Goal: Task Accomplishment & Management: Manage account settings

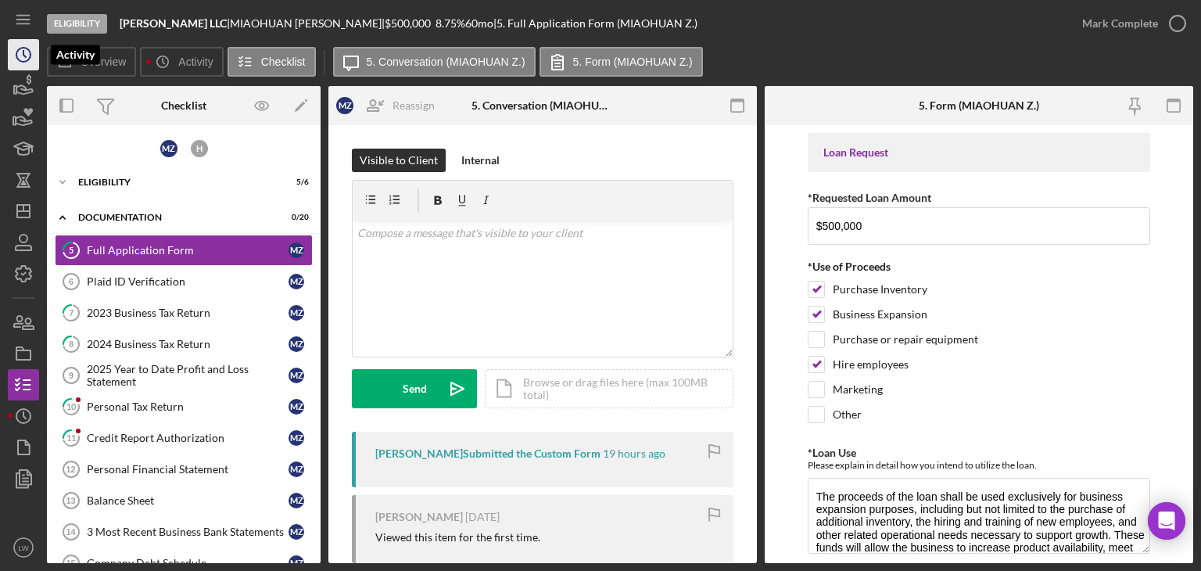
click at [34, 61] on icon "Icon/History" at bounding box center [23, 54] width 39 height 39
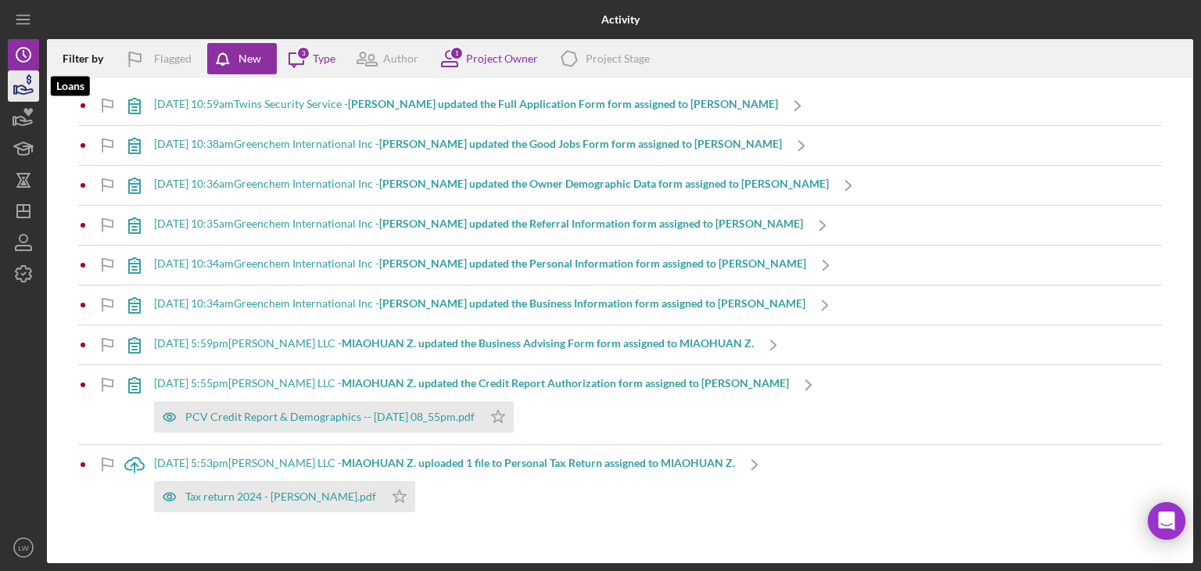
click at [22, 91] on icon "button" at bounding box center [23, 85] width 39 height 39
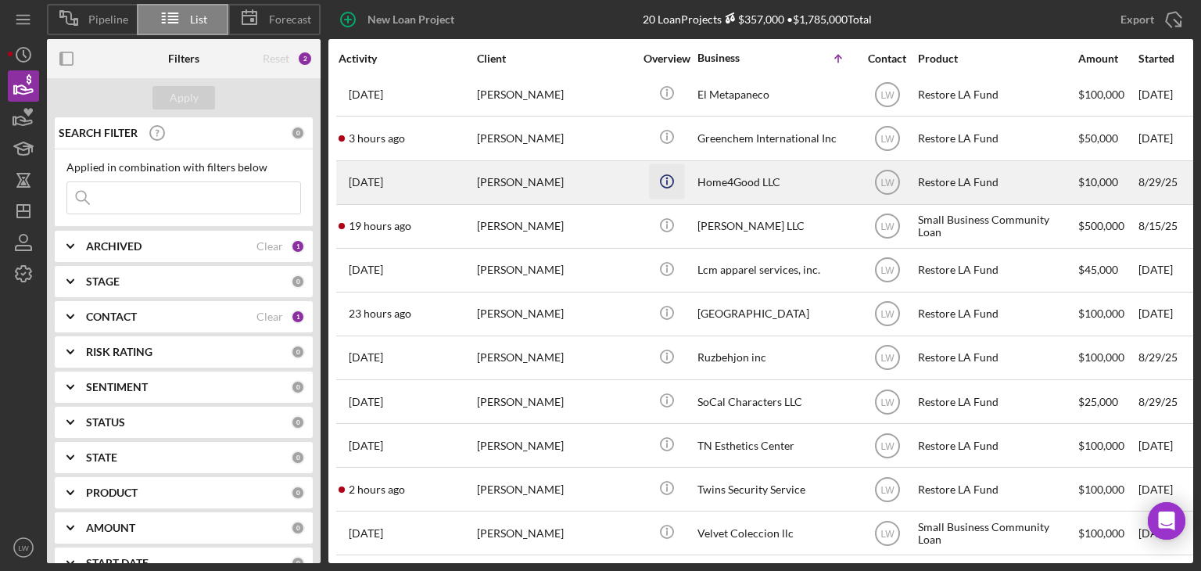
scroll to position [413, 0]
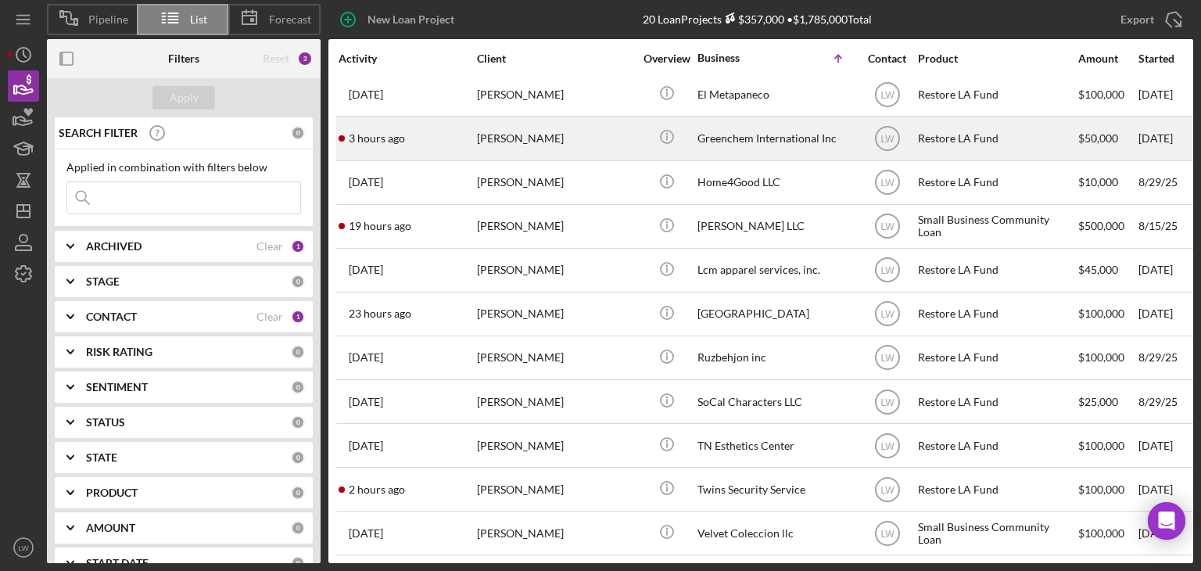
click at [563, 120] on div "[PERSON_NAME]" at bounding box center [555, 137] width 156 height 41
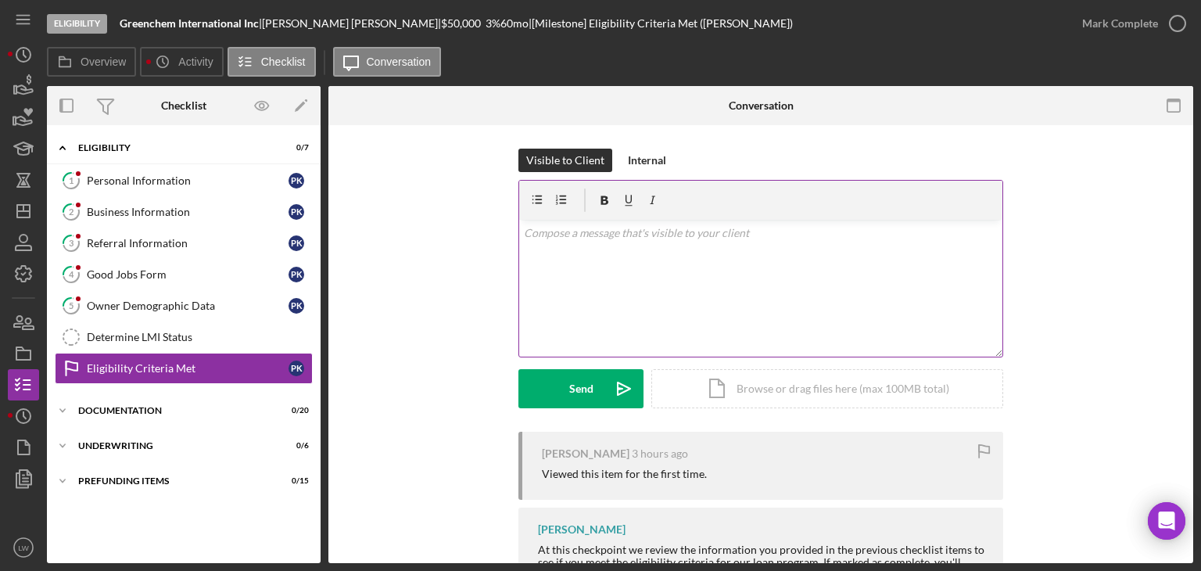
scroll to position [94, 0]
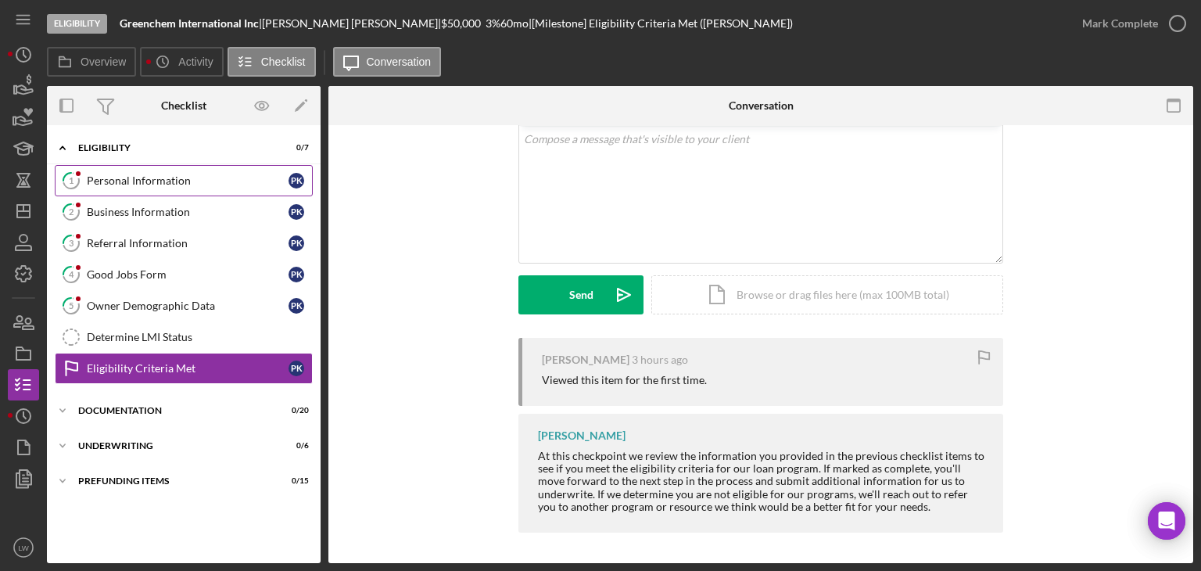
click at [128, 183] on div "Personal Information" at bounding box center [188, 180] width 202 height 13
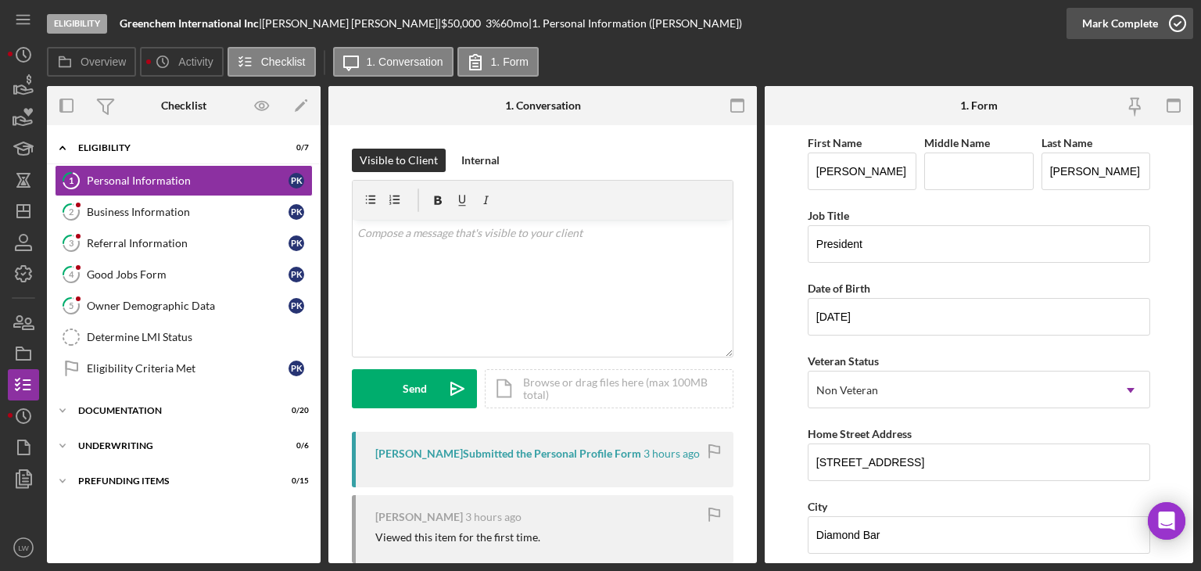
click at [1130, 26] on div "Mark Complete" at bounding box center [1120, 23] width 76 height 31
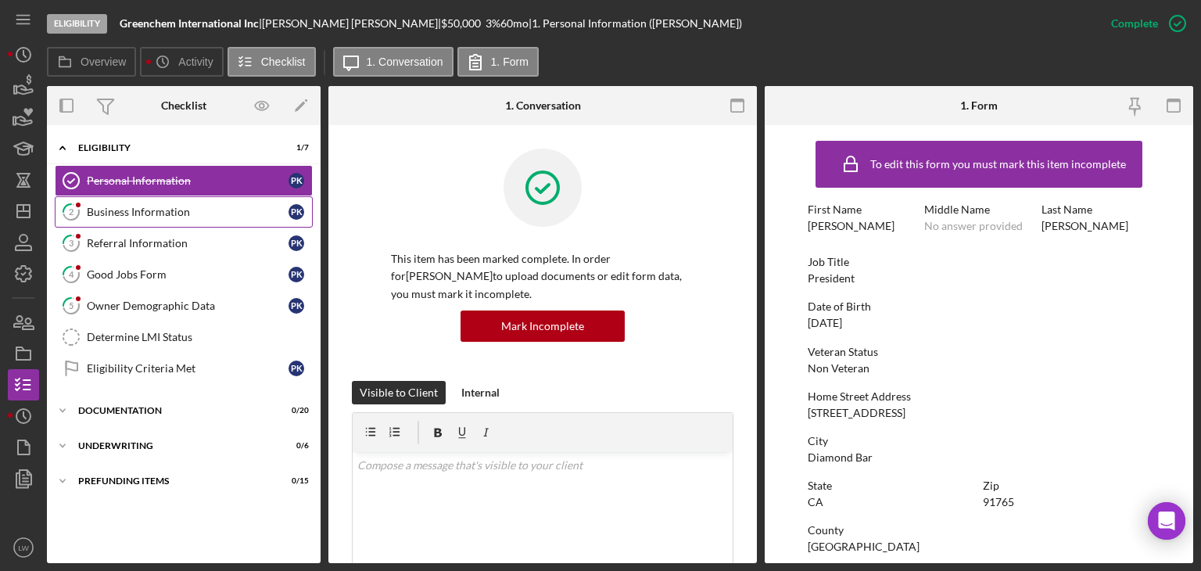
click at [208, 209] on div "Business Information" at bounding box center [188, 212] width 202 height 13
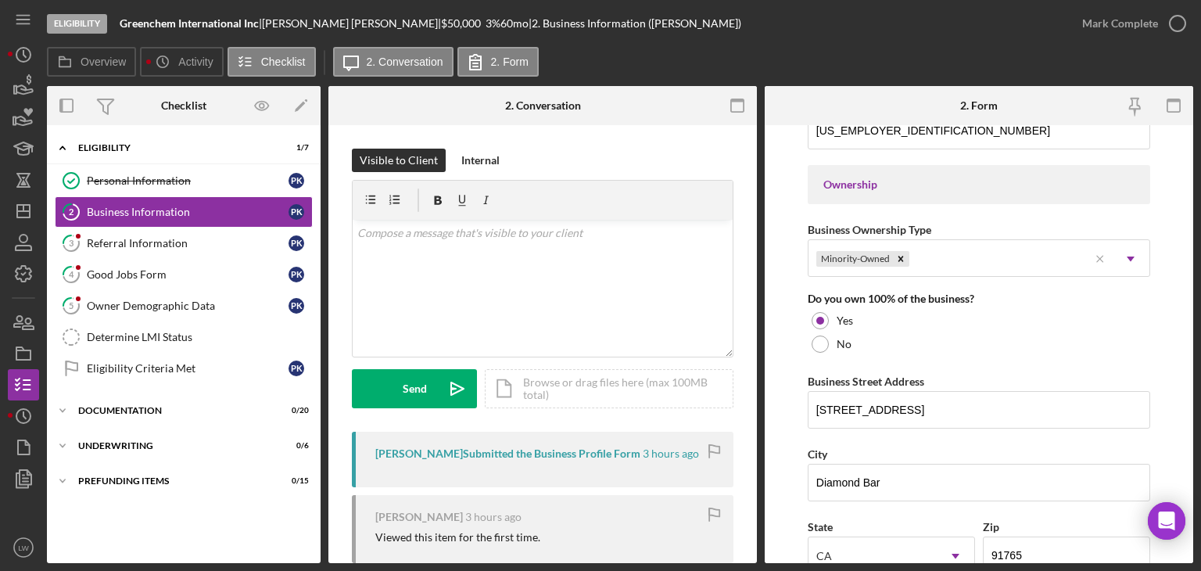
scroll to position [667, 0]
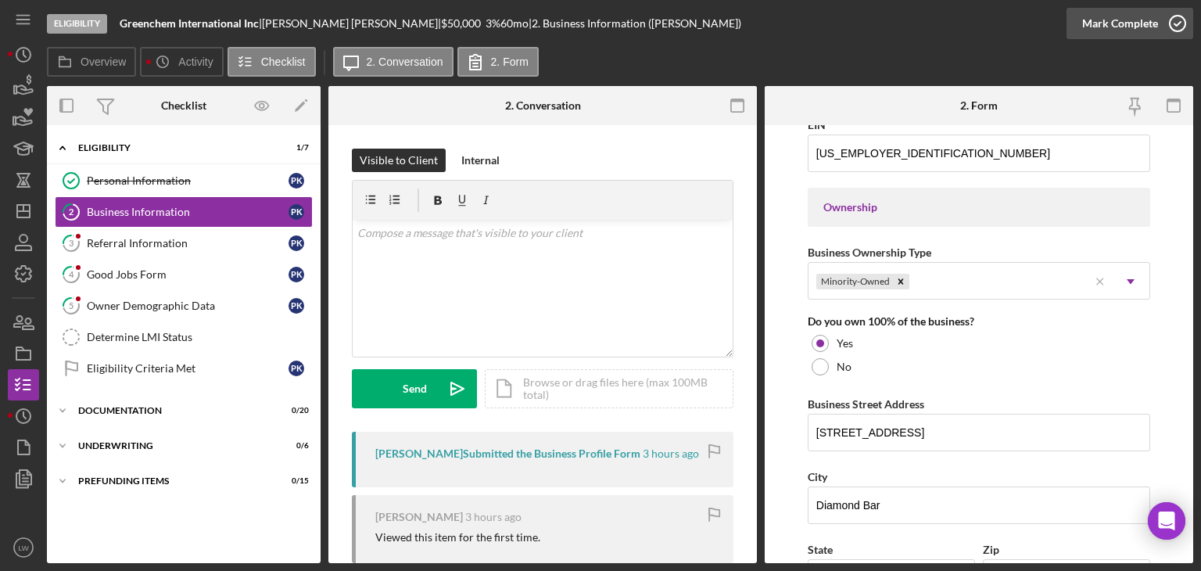
click at [1103, 21] on div "Mark Complete" at bounding box center [1120, 23] width 76 height 31
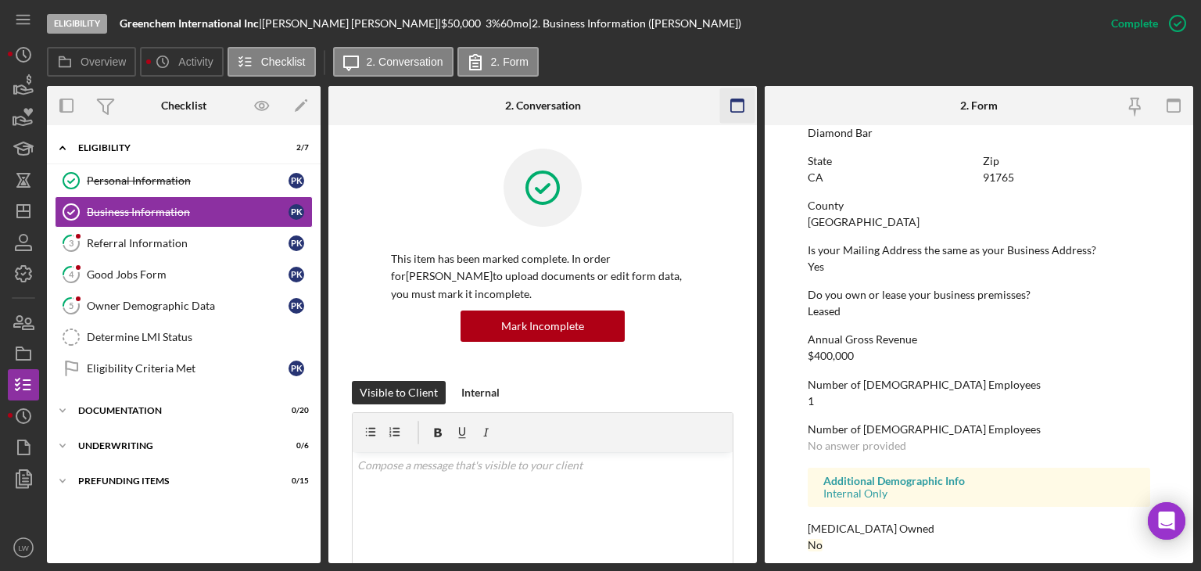
scroll to position [466, 0]
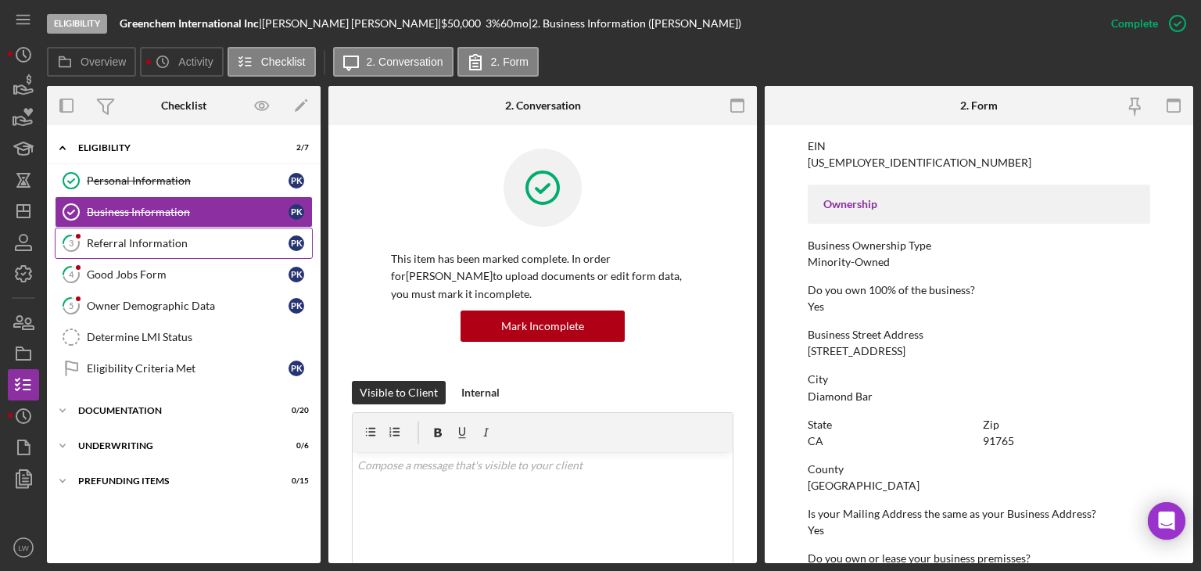
click at [124, 242] on div "Referral Information" at bounding box center [188, 243] width 202 height 13
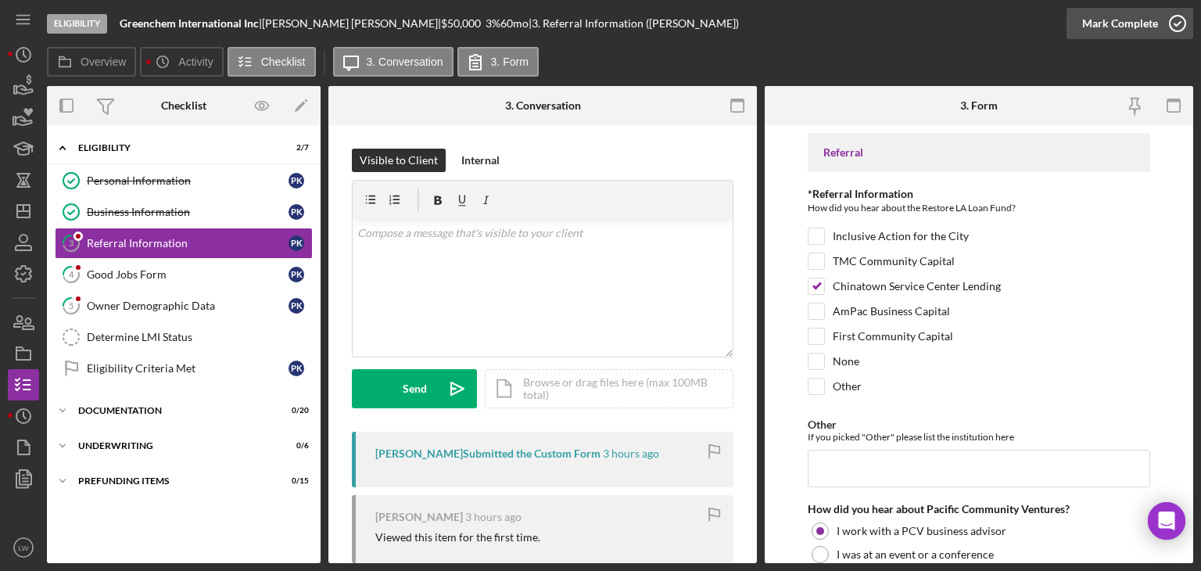
click at [1123, 34] on div "Mark Complete" at bounding box center [1120, 23] width 76 height 31
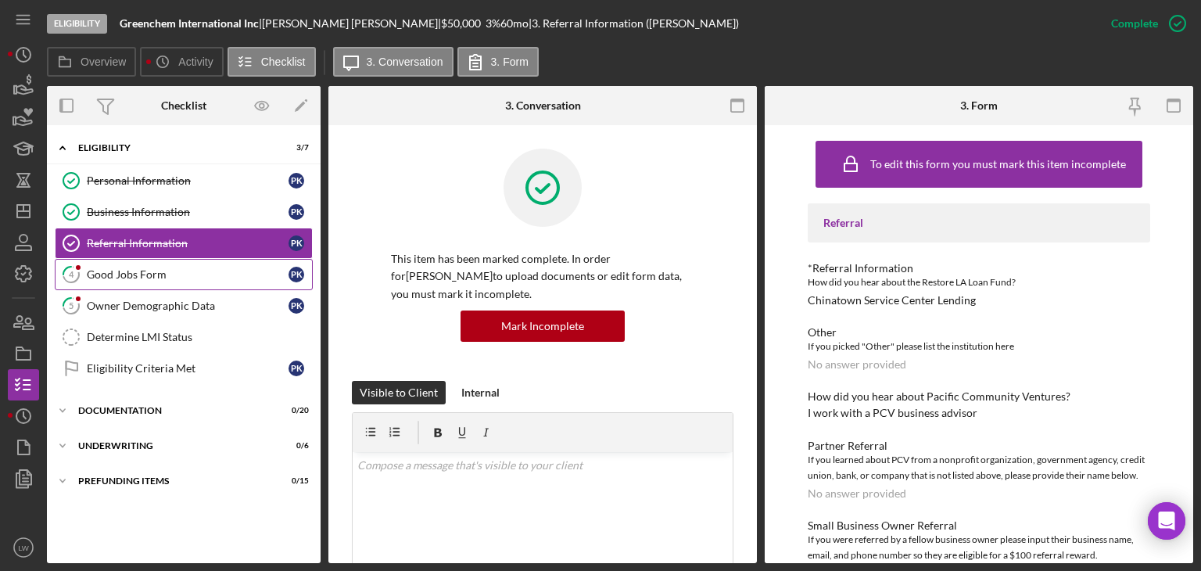
click at [128, 277] on div "Good Jobs Form" at bounding box center [188, 274] width 202 height 13
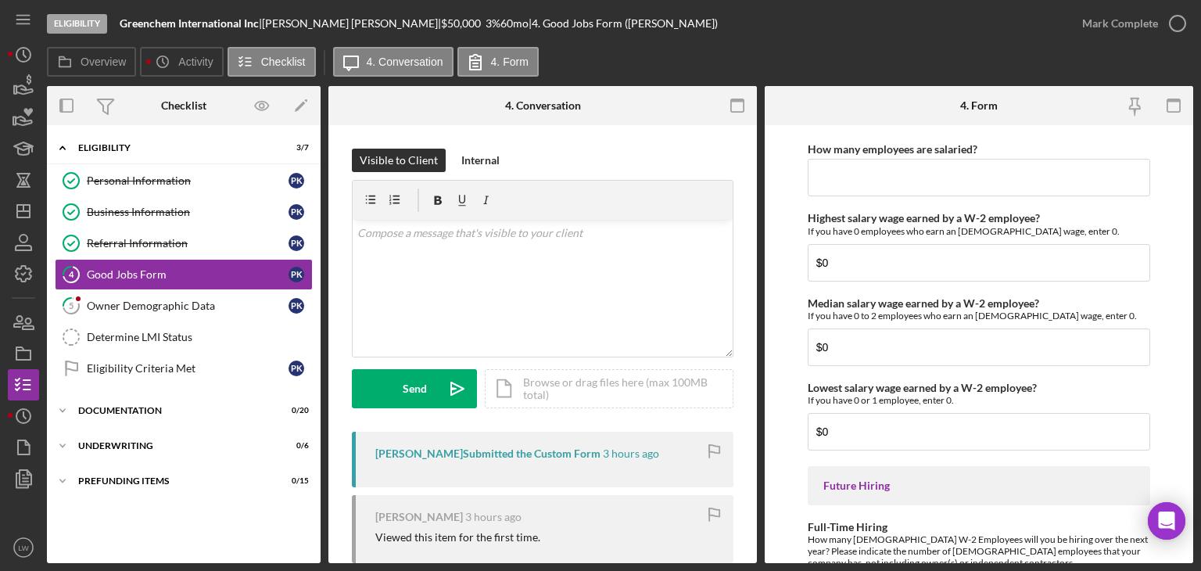
scroll to position [3439, 0]
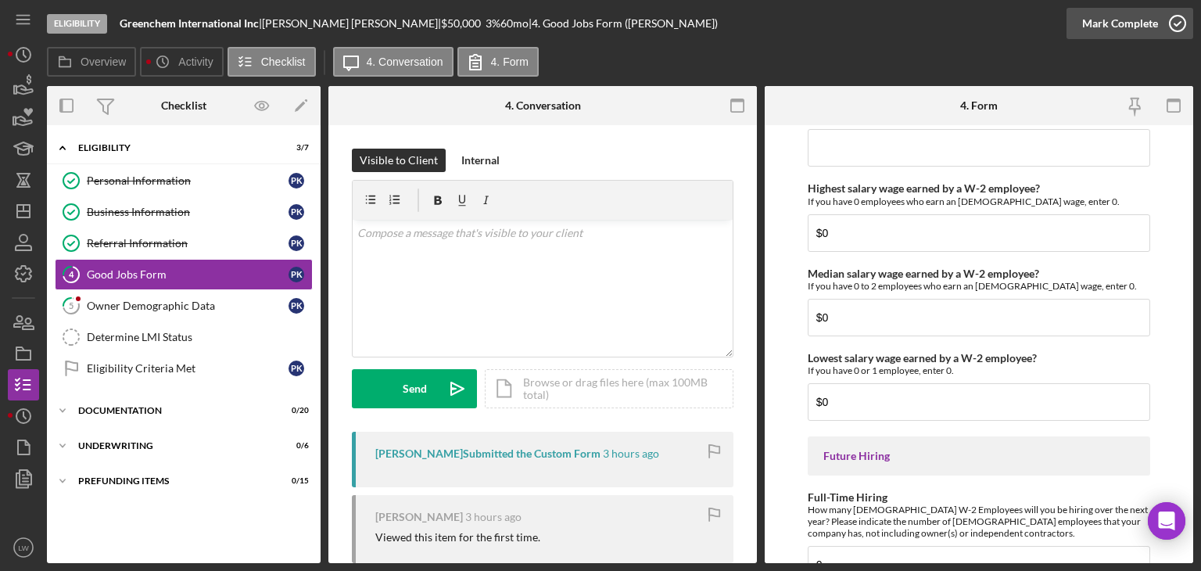
click at [1139, 23] on div "Mark Complete" at bounding box center [1120, 23] width 76 height 31
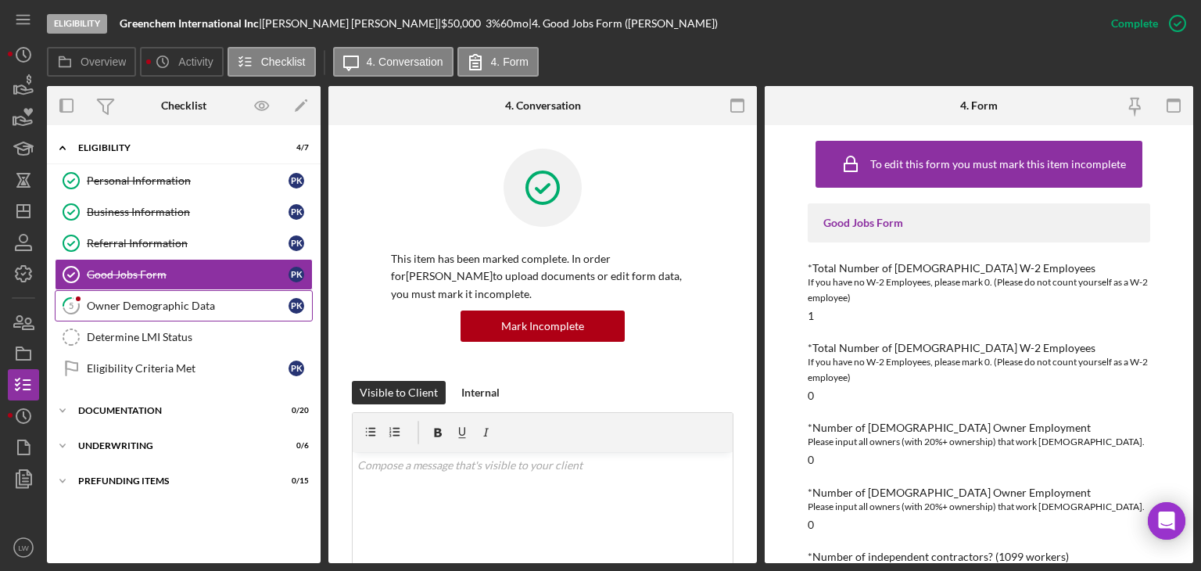
click at [175, 302] on div "Owner Demographic Data" at bounding box center [188, 305] width 202 height 13
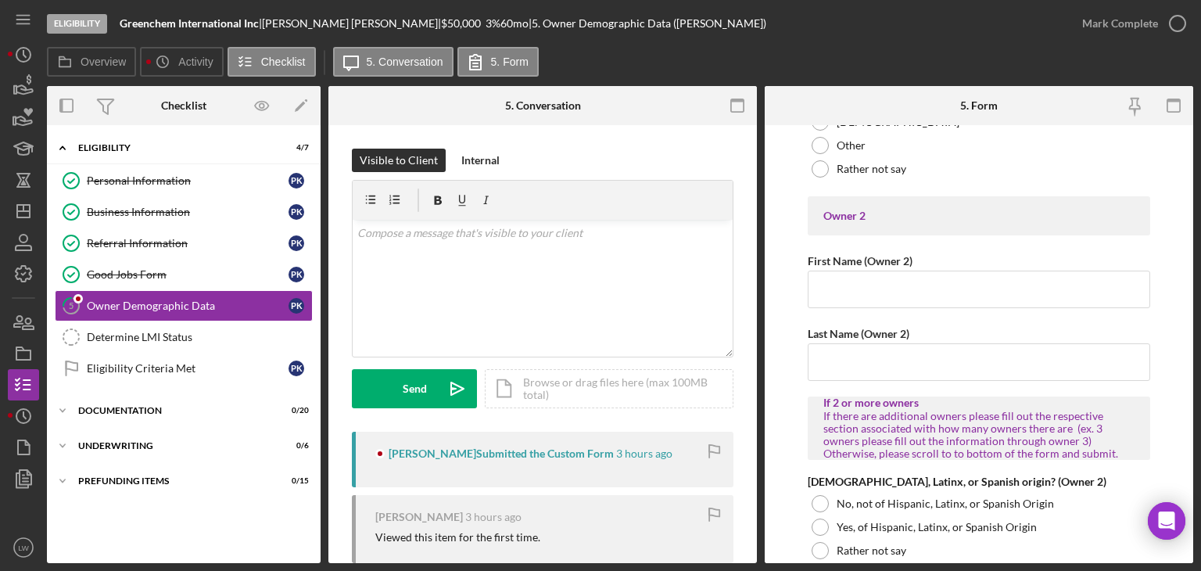
scroll to position [1876, 0]
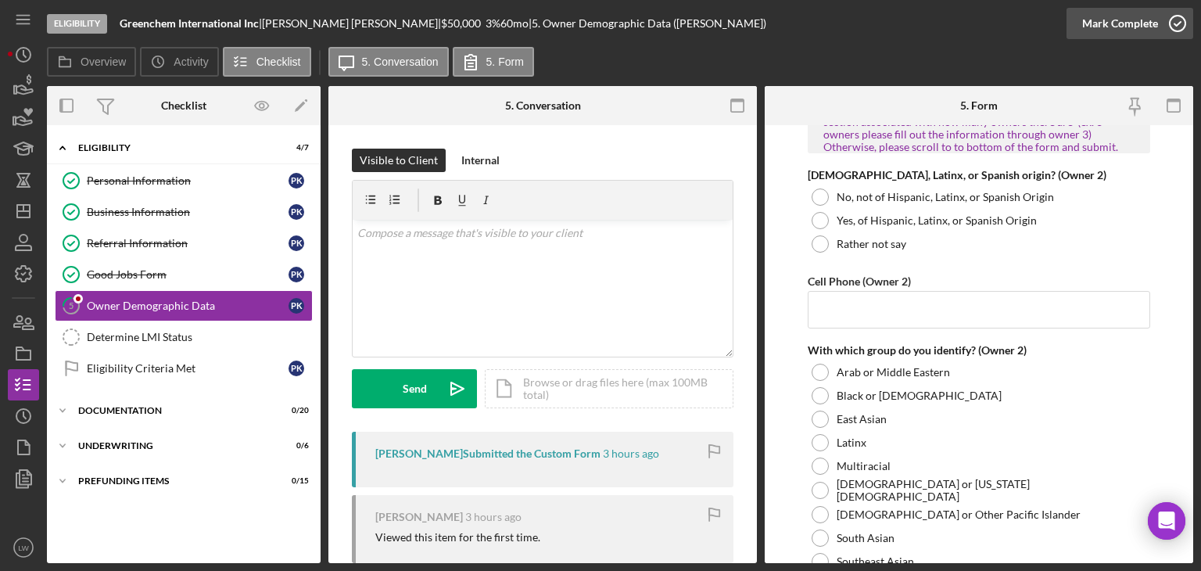
click at [1129, 13] on div "Mark Complete" at bounding box center [1120, 23] width 76 height 31
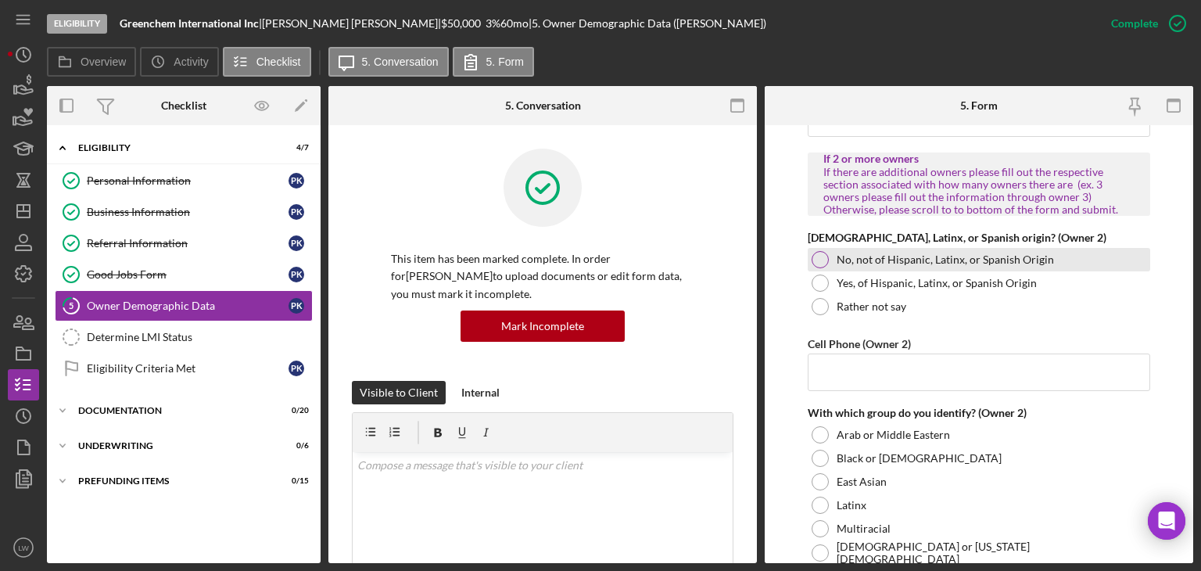
scroll to position [1939, 0]
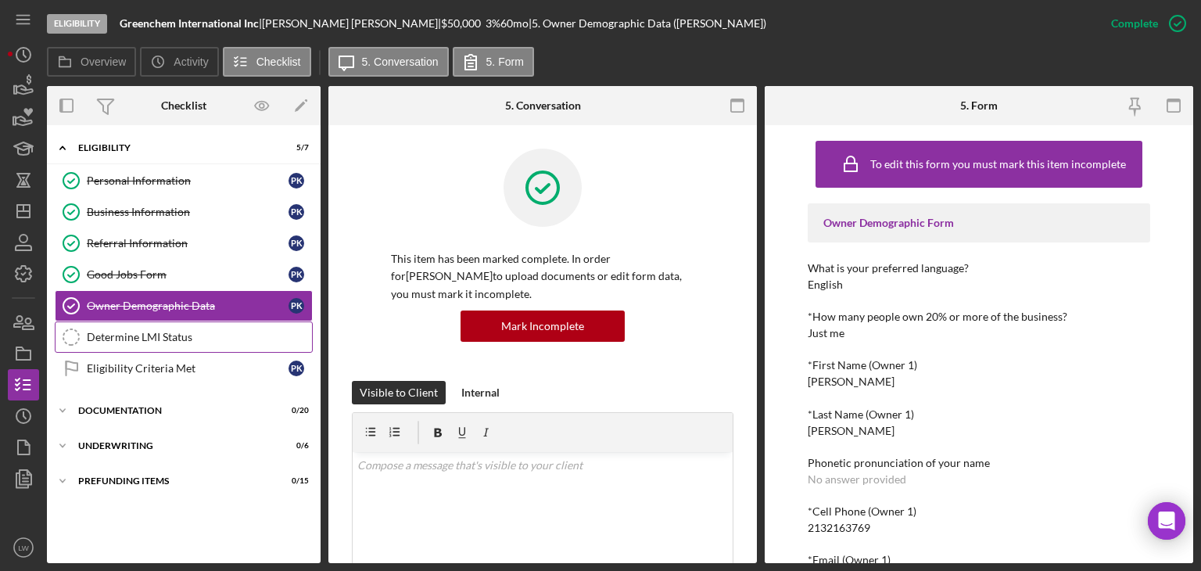
click at [125, 331] on div "Determine LMI Status" at bounding box center [199, 337] width 225 height 13
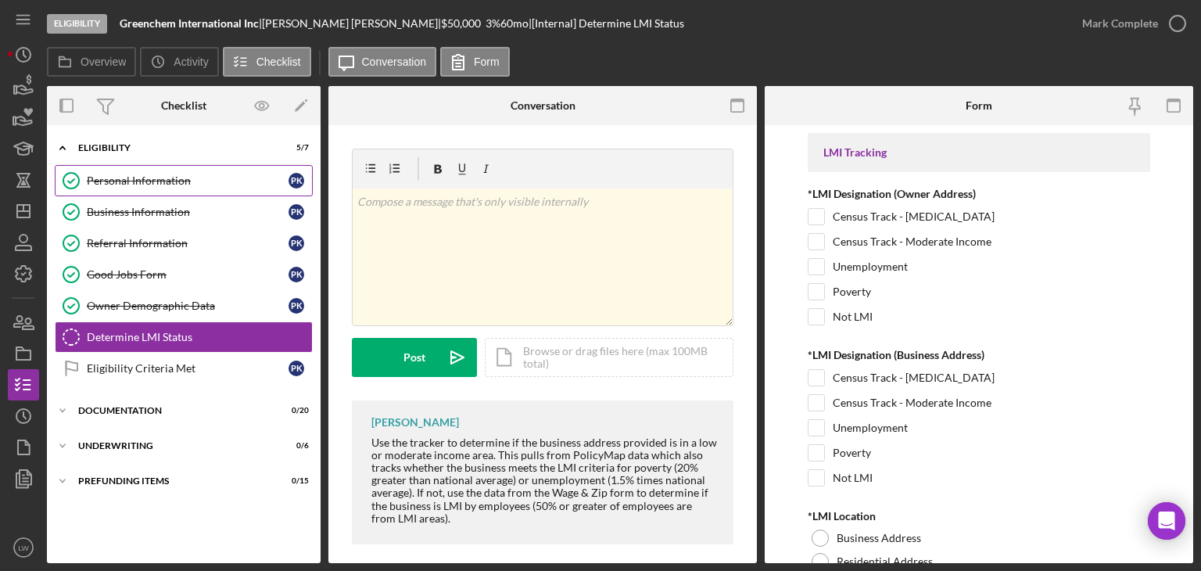
click at [131, 184] on div "Personal Information" at bounding box center [188, 180] width 202 height 13
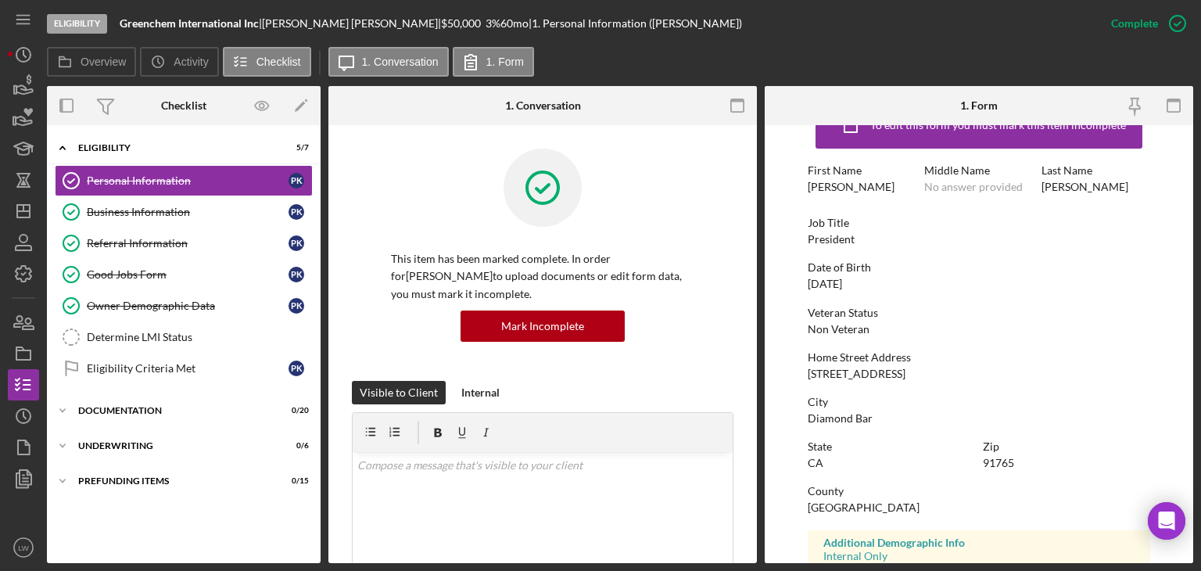
scroll to position [78, 0]
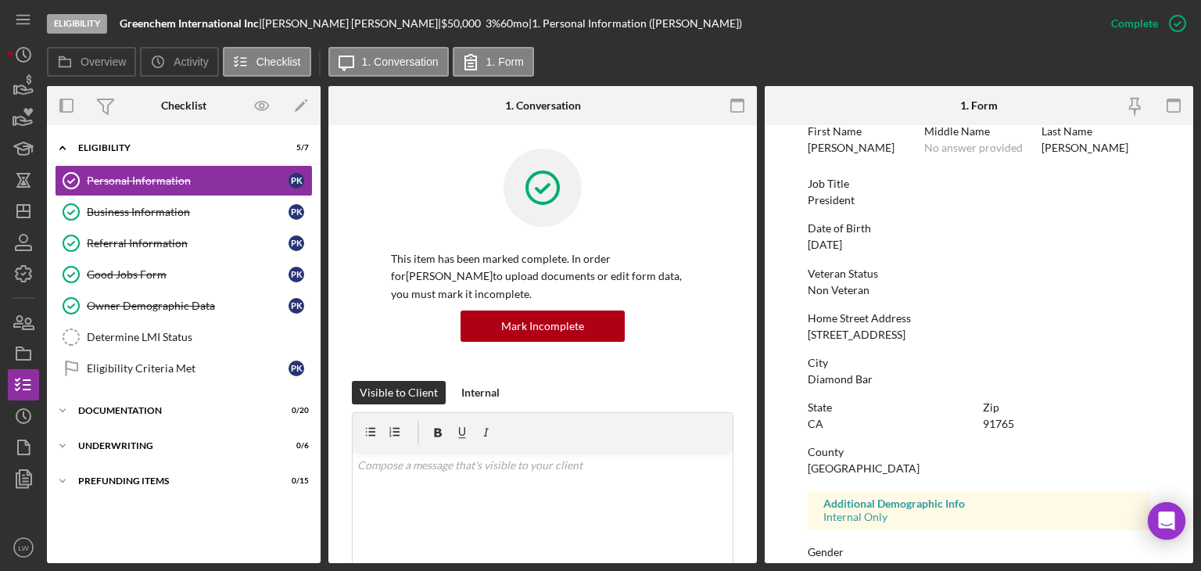
drag, startPoint x: 808, startPoint y: 335, endPoint x: 922, endPoint y: 335, distance: 114.1
click at [922, 335] on div "Home Street Address [STREET_ADDRESS]" at bounding box center [978, 326] width 342 height 29
copy div "[STREET_ADDRESS]"
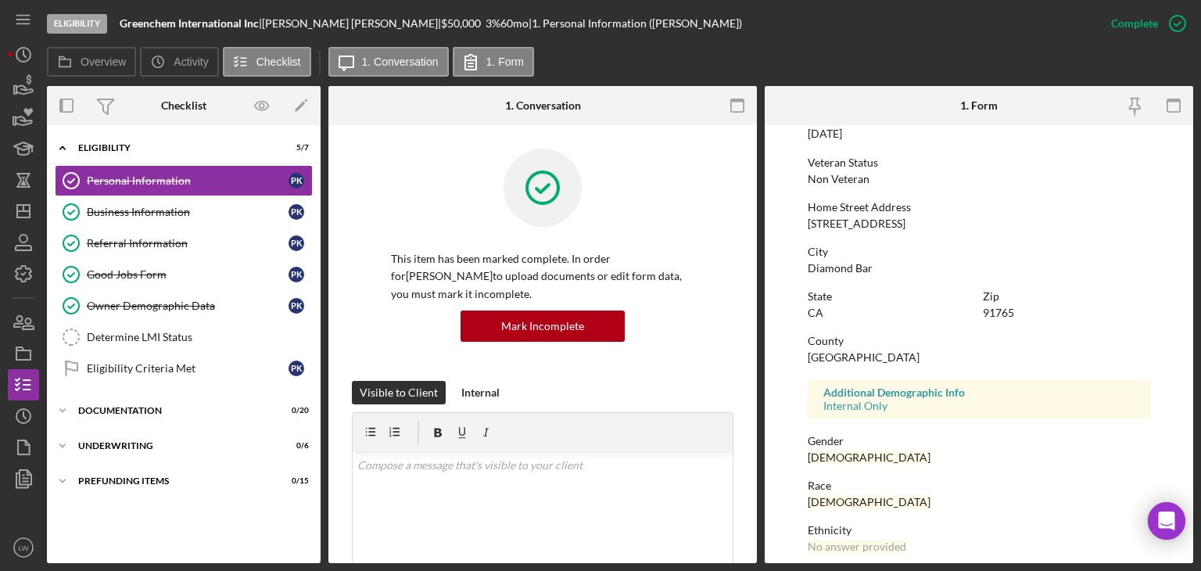
scroll to position [0, 0]
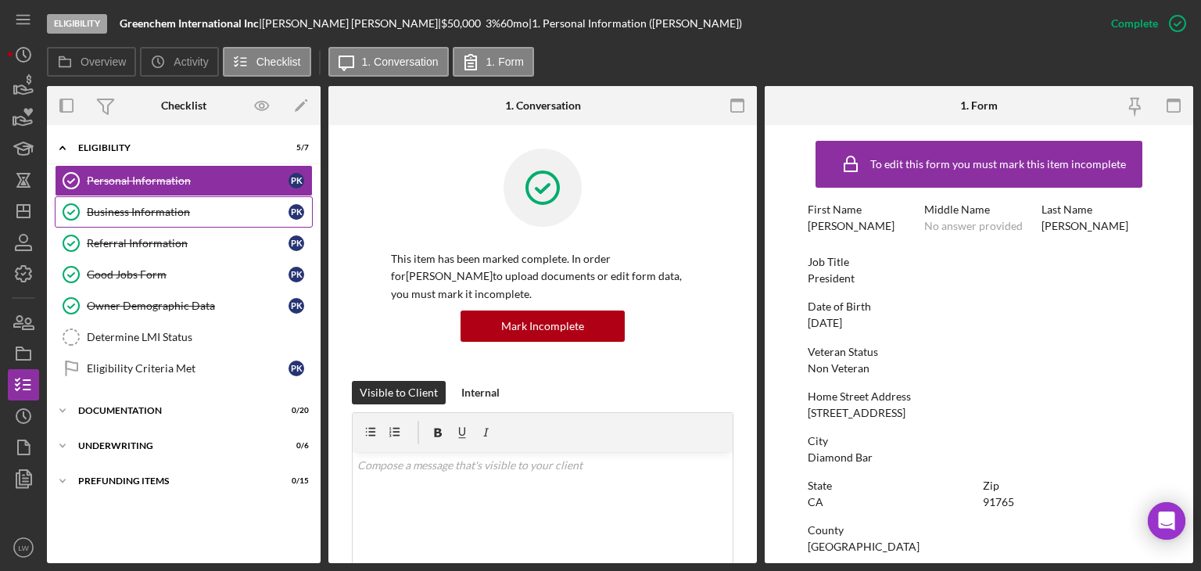
click at [188, 206] on div "Business Information" at bounding box center [188, 212] width 202 height 13
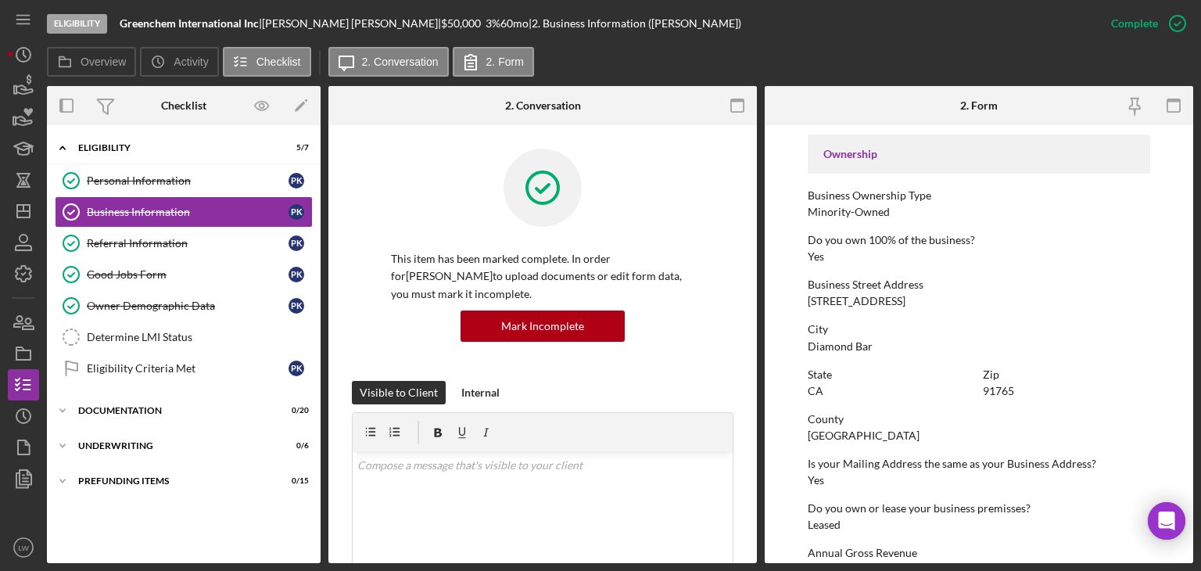
scroll to position [741, 0]
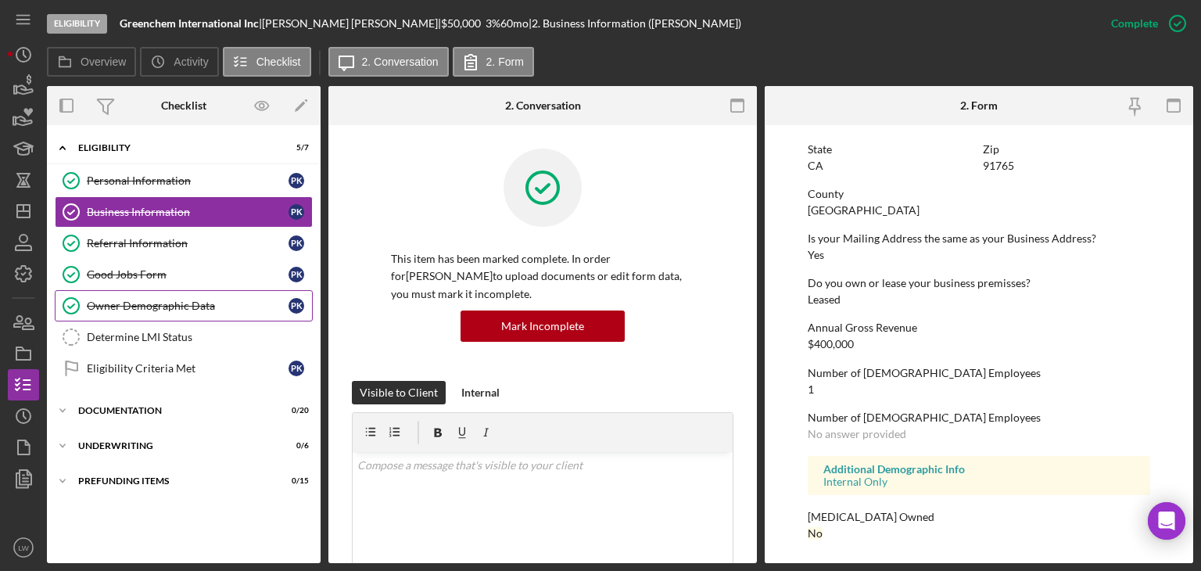
click at [161, 301] on div "Owner Demographic Data" at bounding box center [188, 305] width 202 height 13
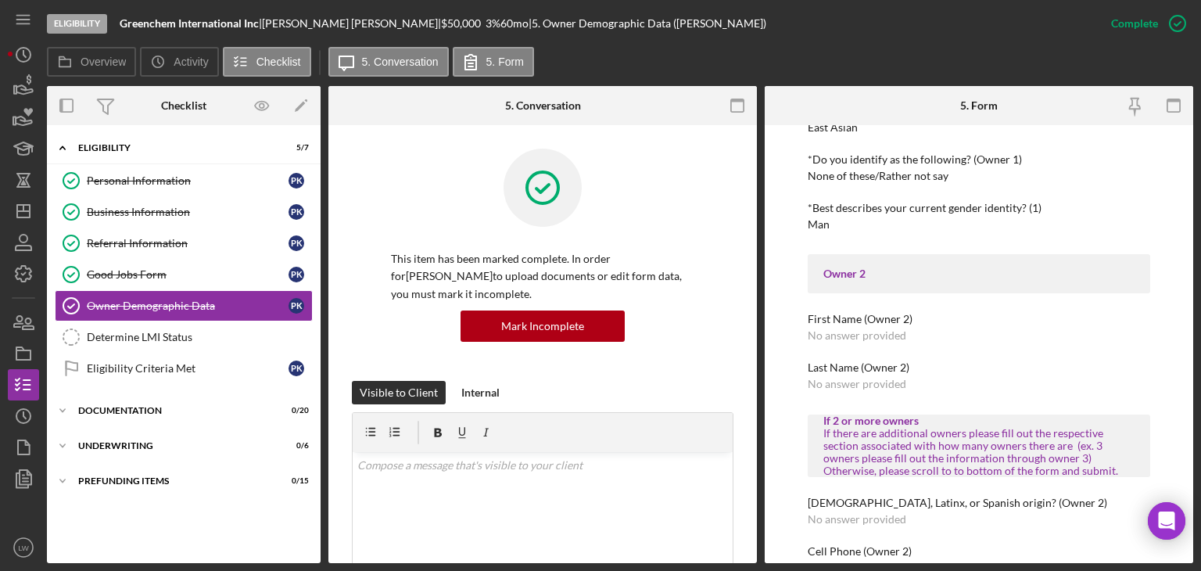
scroll to position [1094, 0]
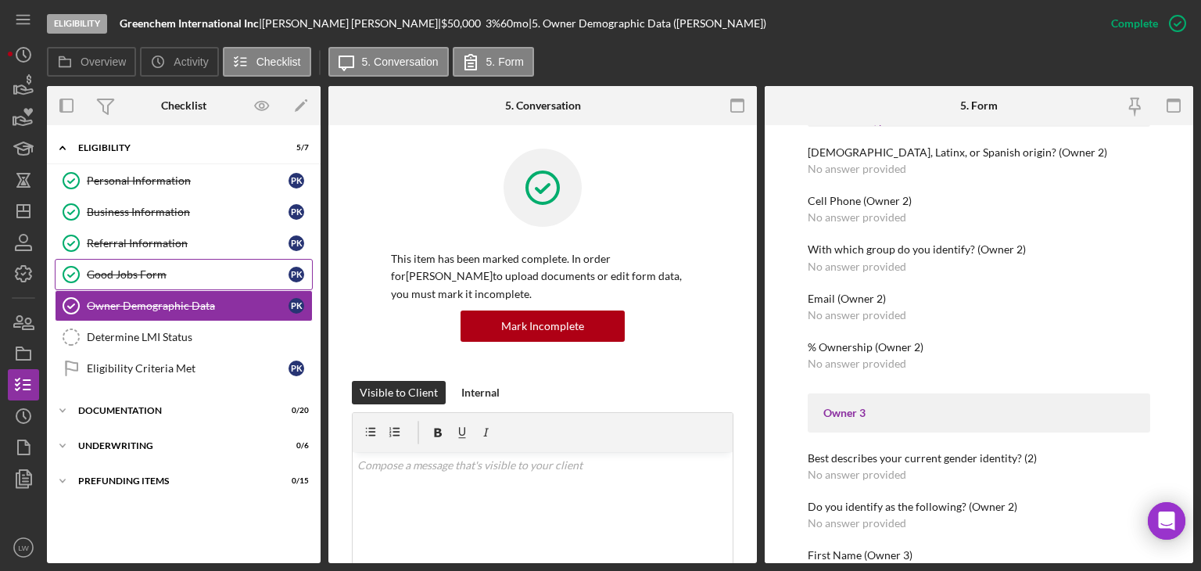
click at [181, 273] on div "Good Jobs Form" at bounding box center [188, 274] width 202 height 13
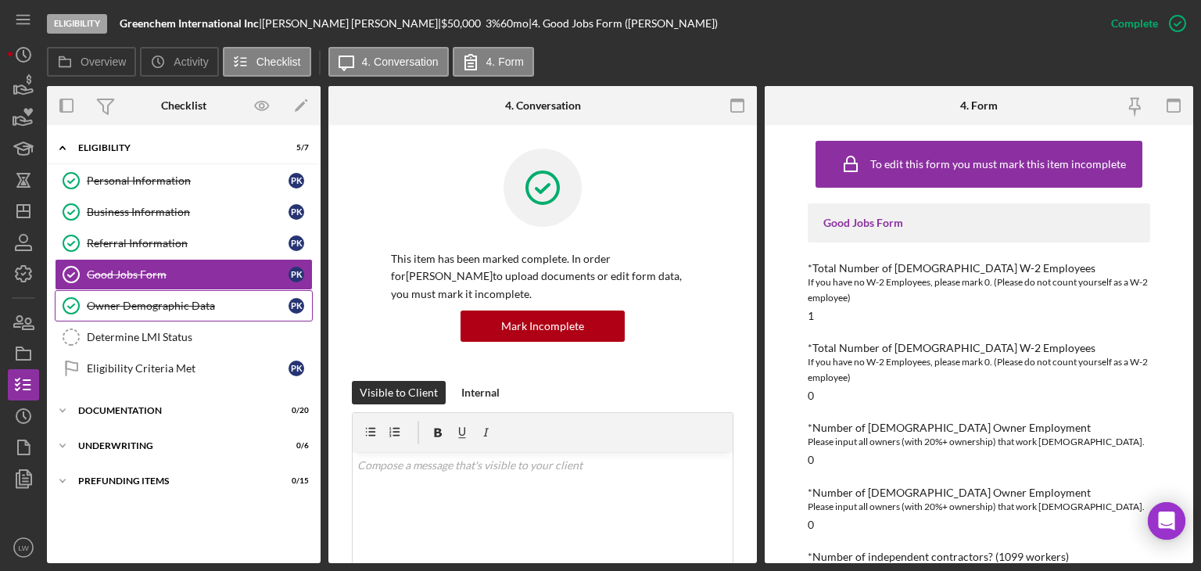
click at [164, 299] on div "Owner Demographic Data" at bounding box center [188, 305] width 202 height 13
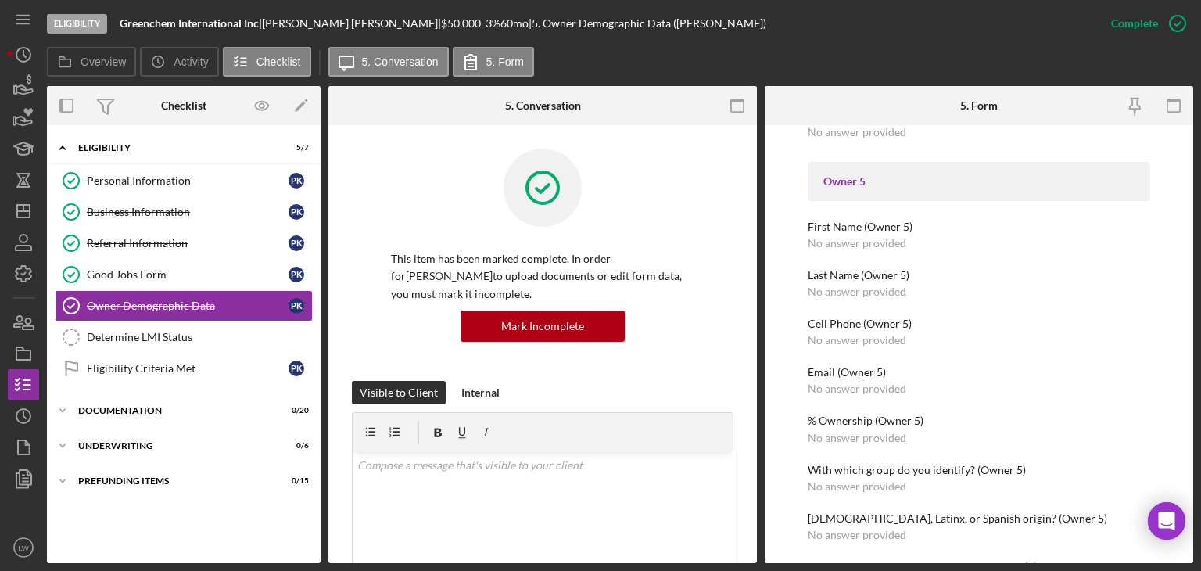
scroll to position [2510, 0]
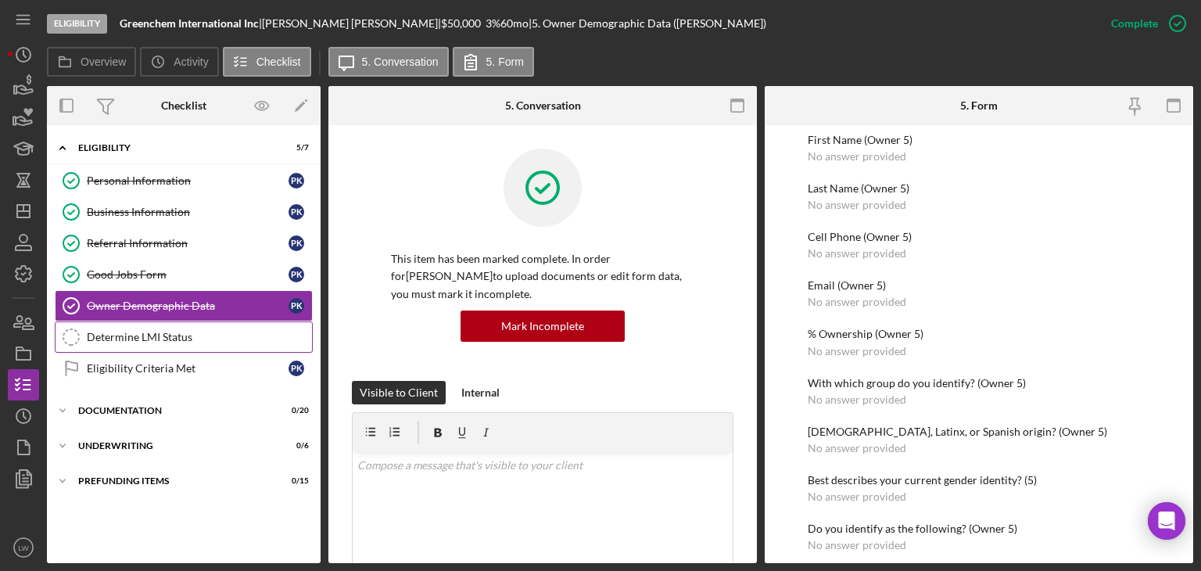
click at [148, 338] on div "Determine LMI Status" at bounding box center [199, 337] width 225 height 13
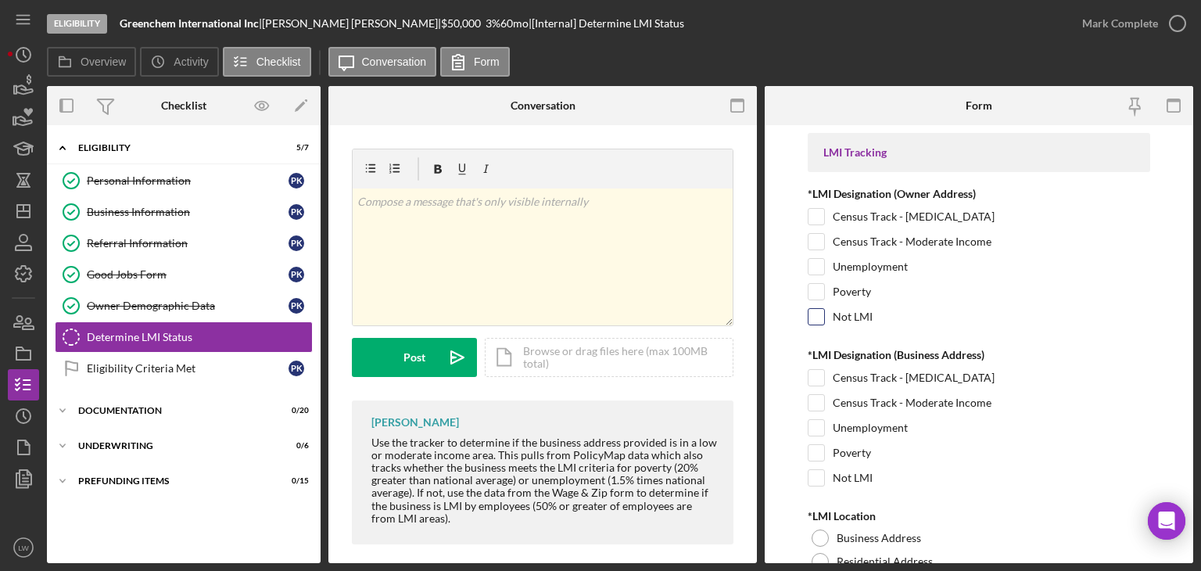
click at [819, 309] on input "Not LMI" at bounding box center [816, 317] width 16 height 16
checkbox input "true"
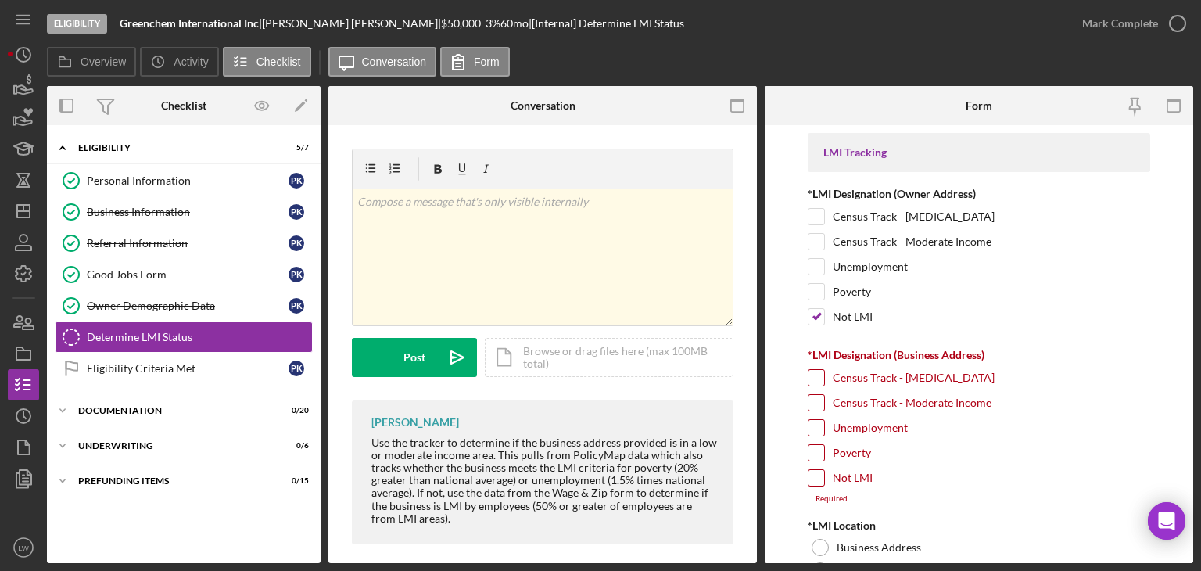
scroll to position [233, 0]
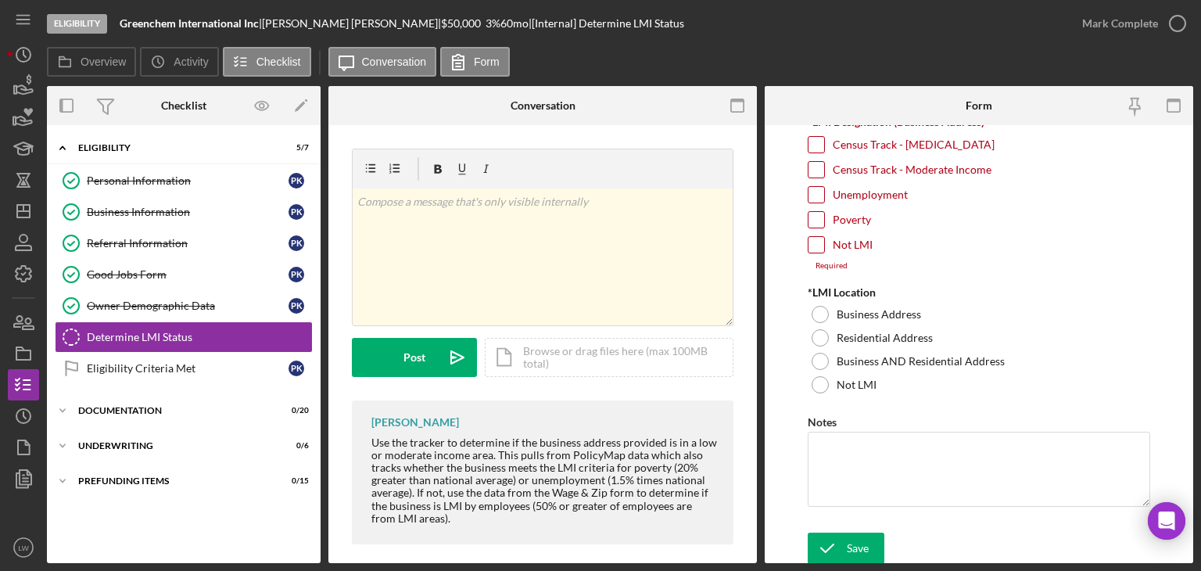
click at [818, 245] on input "Not LMI" at bounding box center [816, 245] width 16 height 16
checkbox input "true"
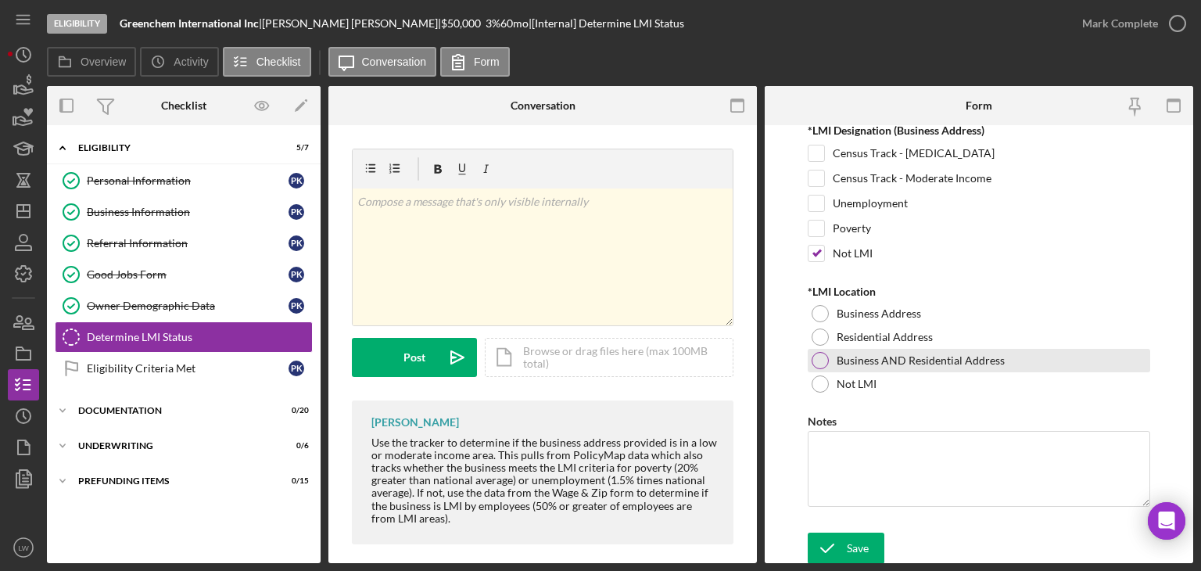
click at [819, 357] on div at bounding box center [819, 360] width 17 height 17
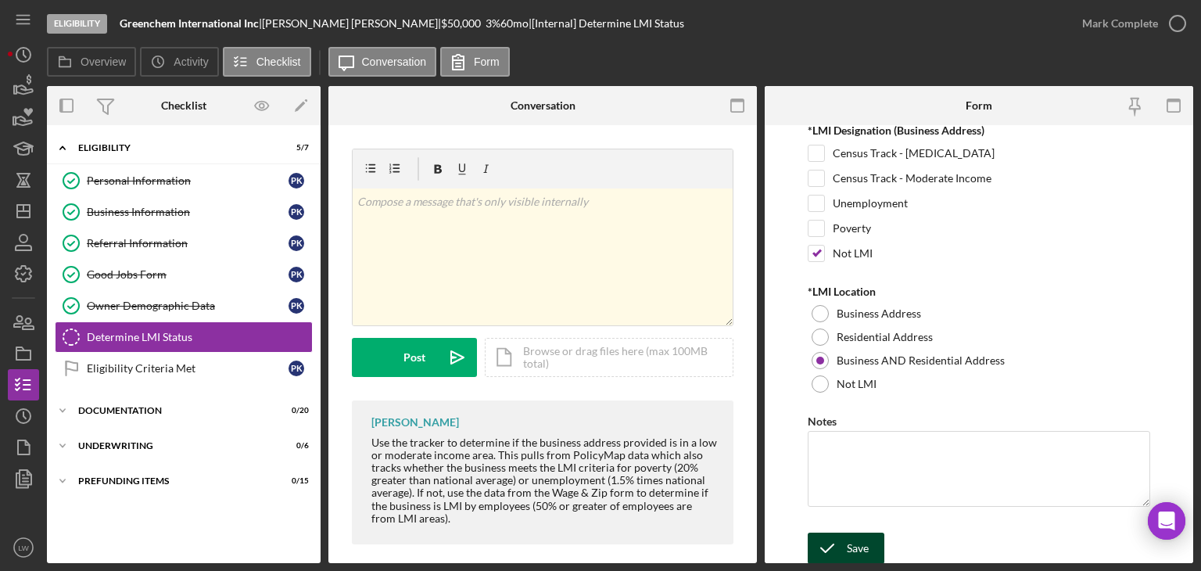
click at [869, 544] on button "Save" at bounding box center [845, 547] width 77 height 31
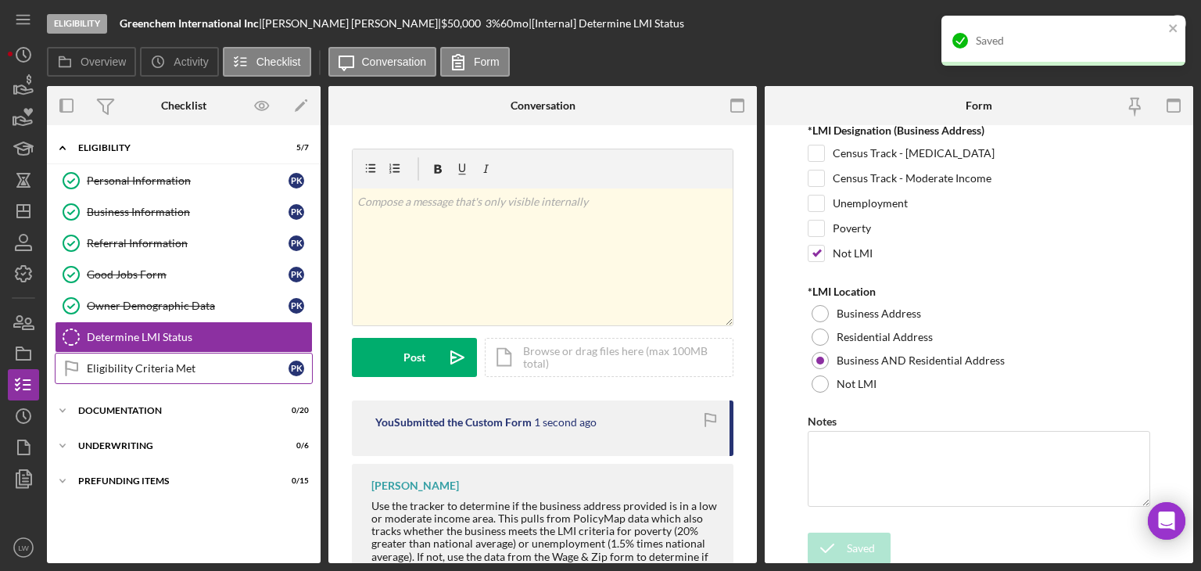
click at [135, 366] on div "Eligibility Criteria Met" at bounding box center [188, 368] width 202 height 13
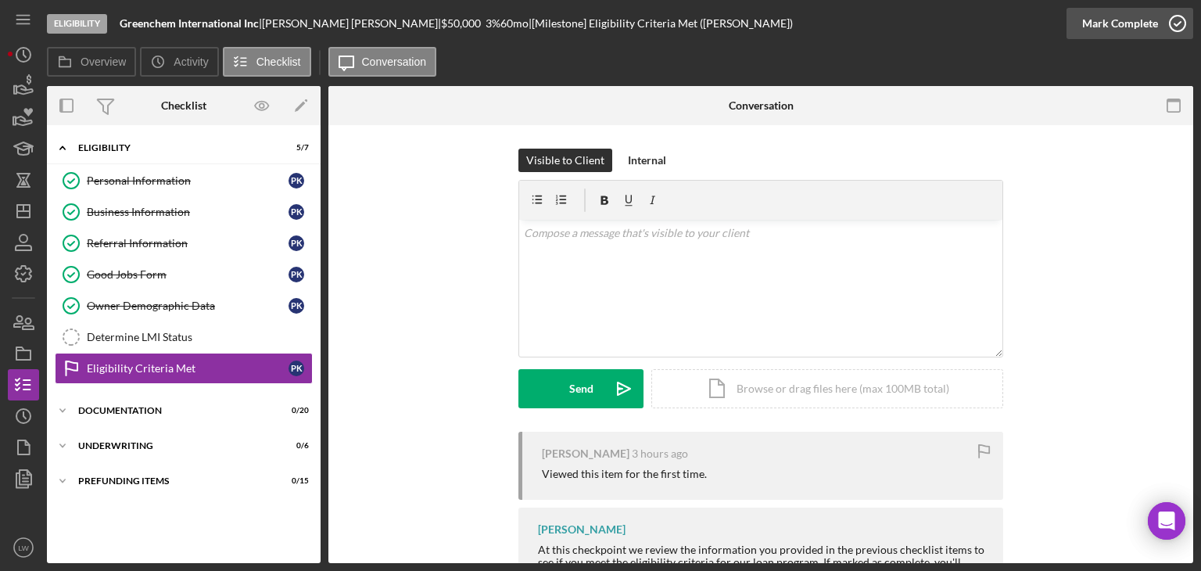
click at [1117, 20] on div "Mark Complete" at bounding box center [1120, 23] width 76 height 31
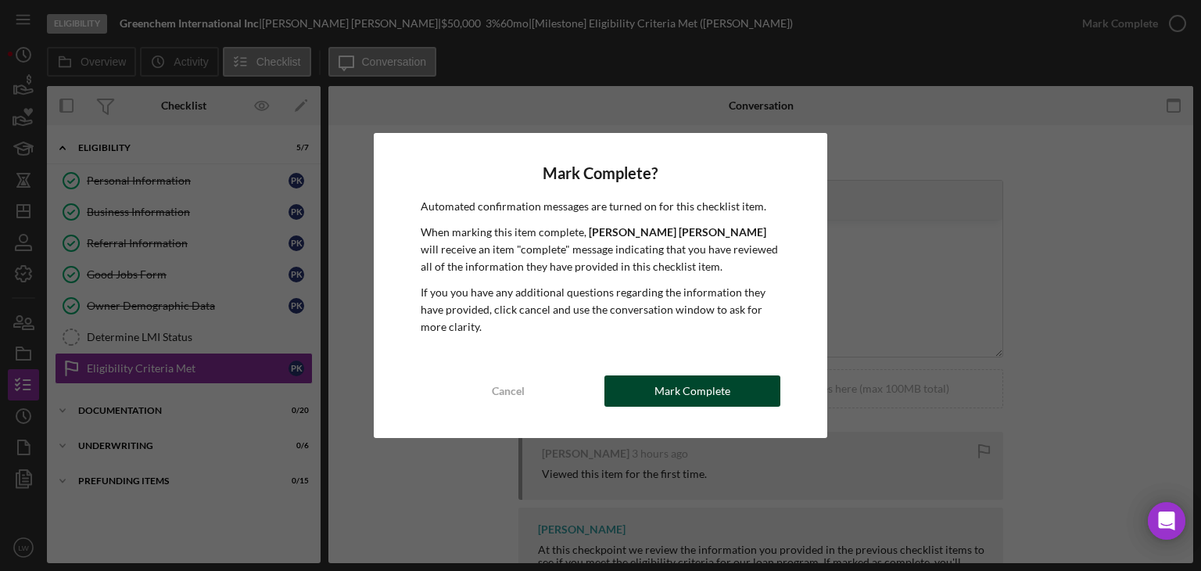
click at [689, 397] on div "Mark Complete" at bounding box center [692, 390] width 76 height 31
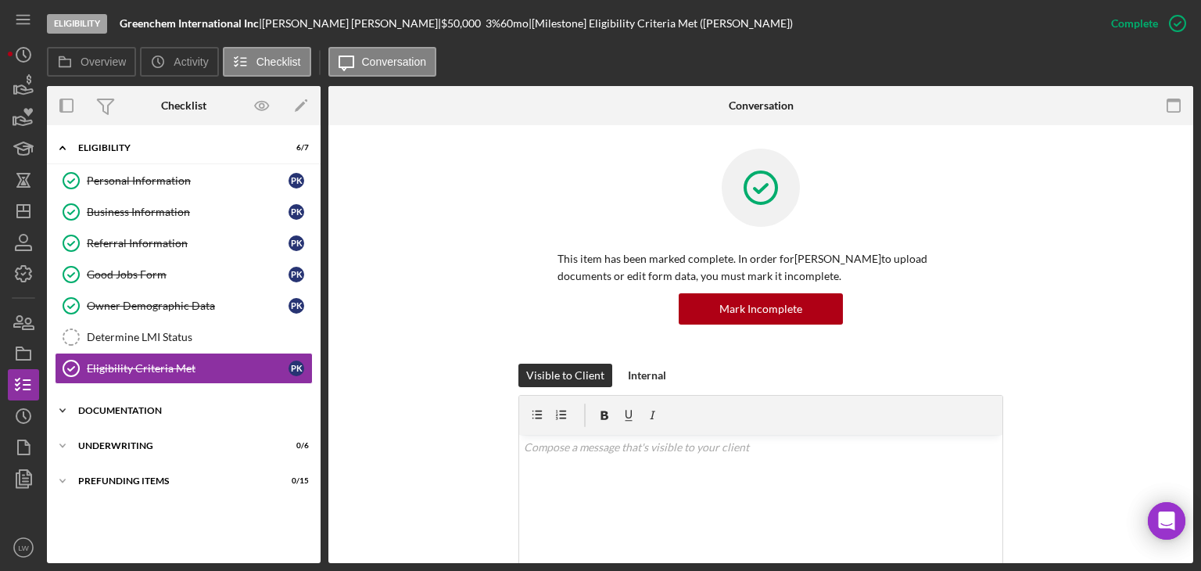
click at [140, 406] on div "Documentation" at bounding box center [189, 410] width 223 height 9
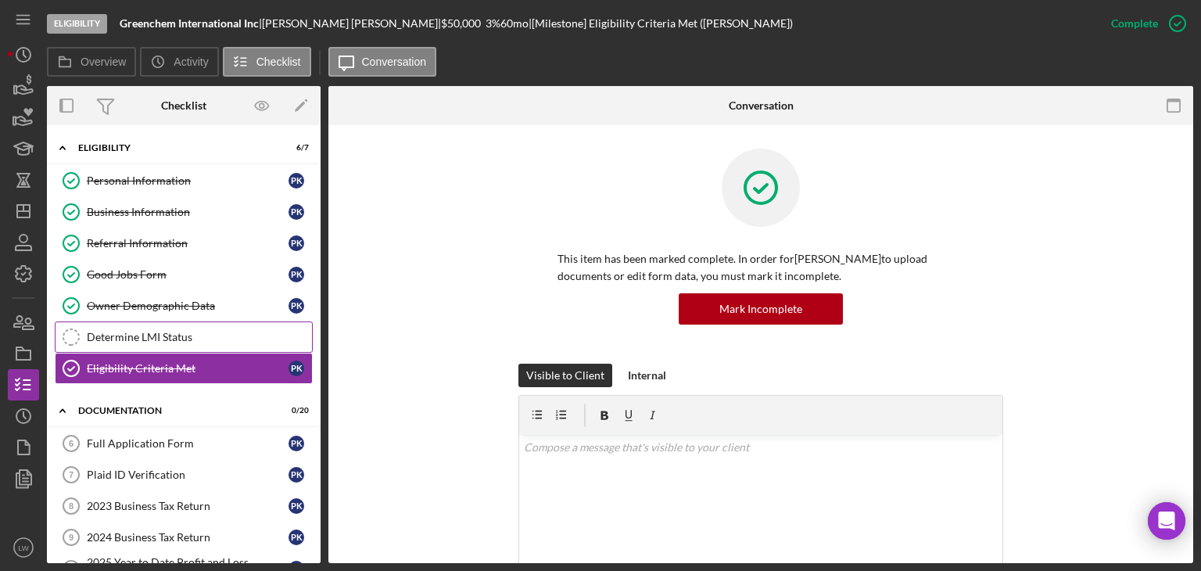
click at [169, 331] on div "Determine LMI Status" at bounding box center [199, 337] width 225 height 13
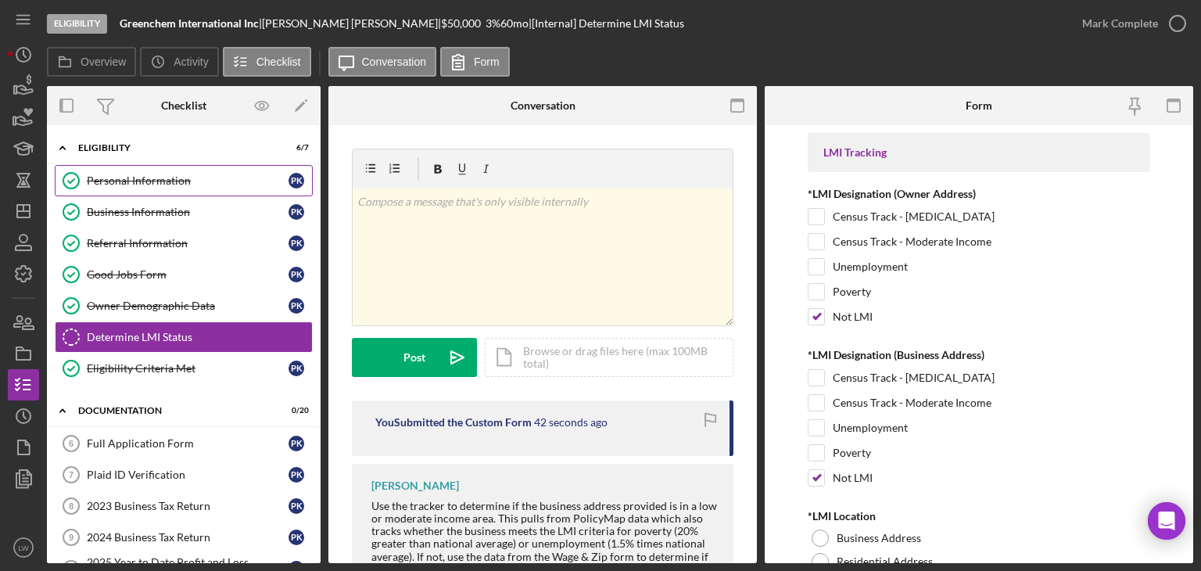
click at [115, 168] on link "Personal Information Personal Information P K" at bounding box center [184, 180] width 258 height 31
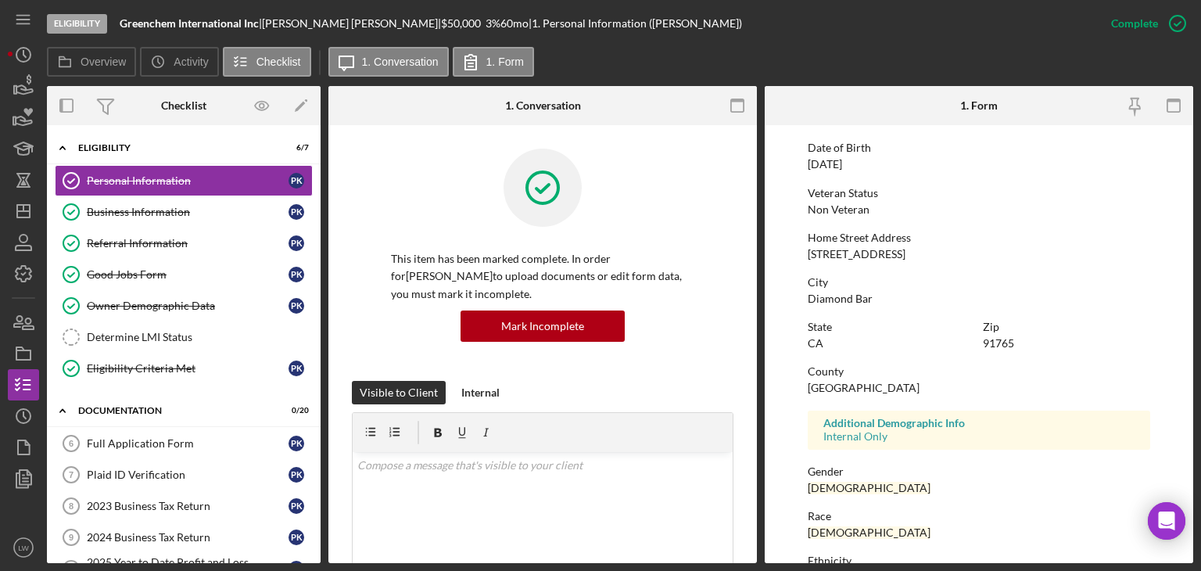
scroll to position [292, 0]
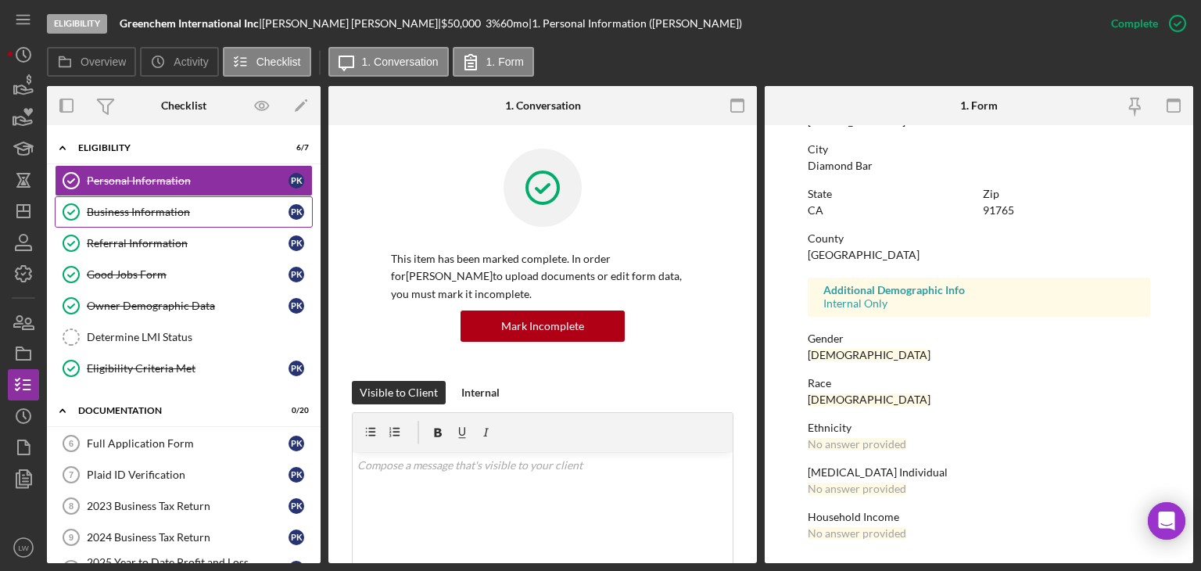
click at [158, 209] on div "Business Information" at bounding box center [188, 212] width 202 height 13
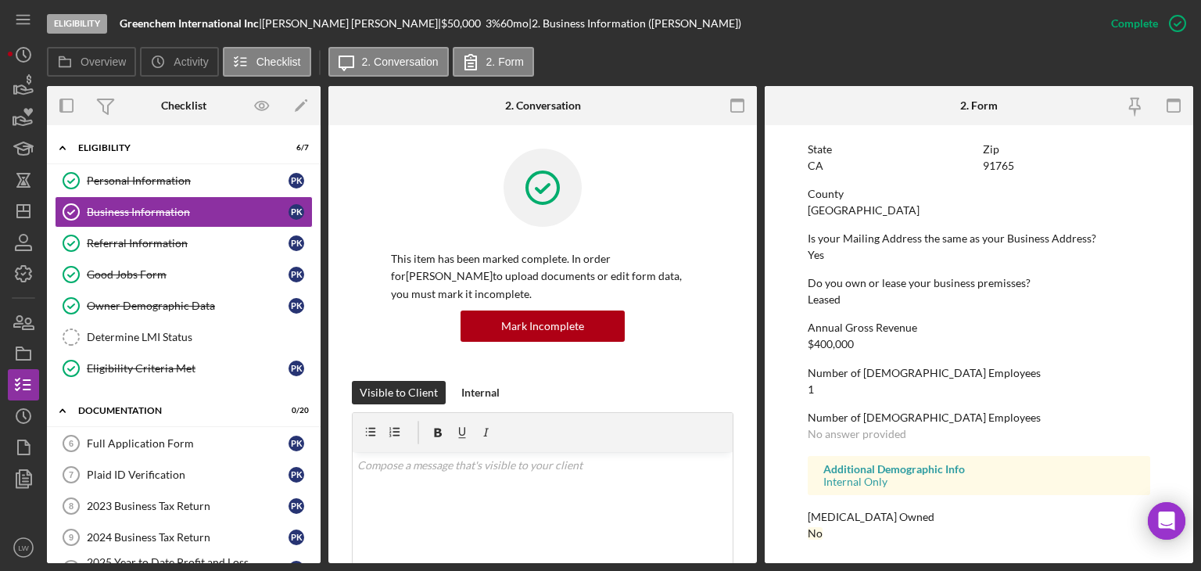
scroll to position [741, 0]
click at [125, 345] on link "Determine LMI Status Determine LMI Status" at bounding box center [184, 336] width 258 height 31
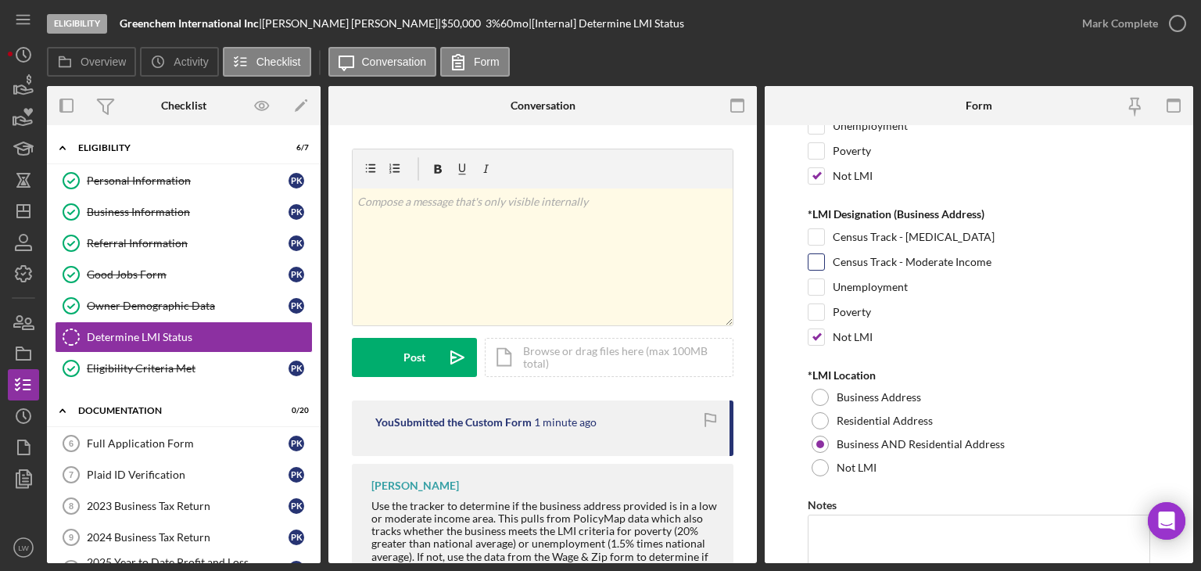
scroll to position [224, 0]
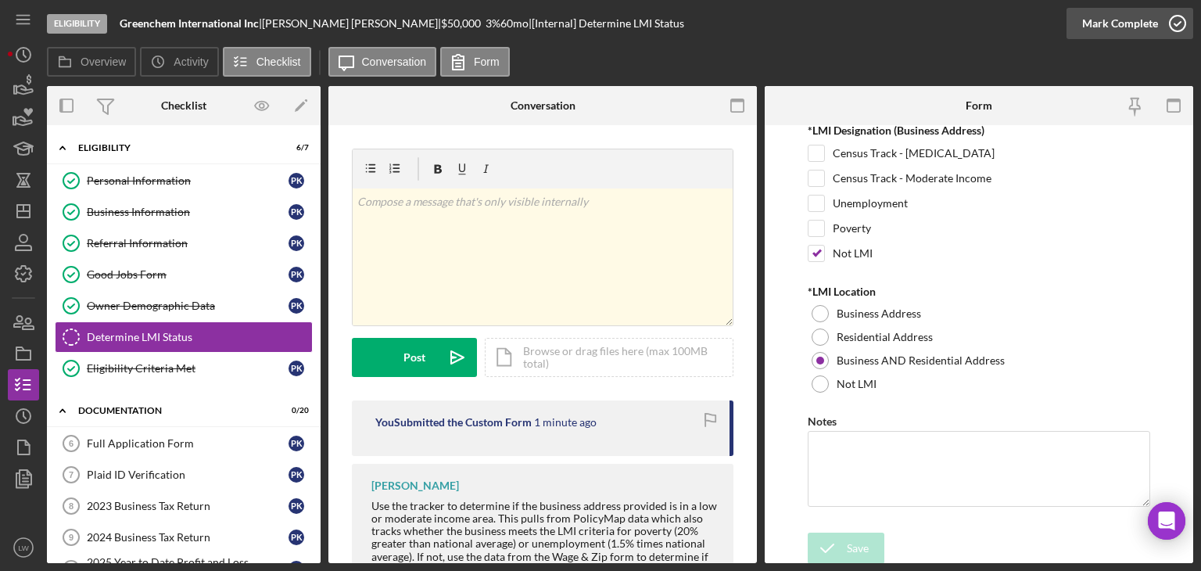
click at [1096, 26] on div "Mark Complete" at bounding box center [1120, 23] width 76 height 31
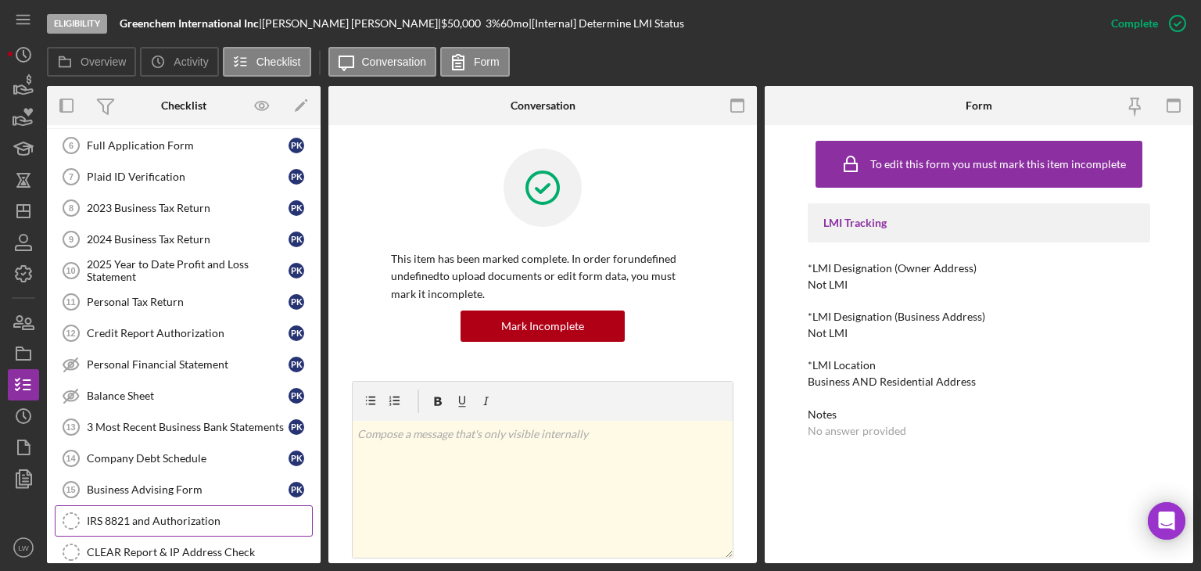
scroll to position [0, 0]
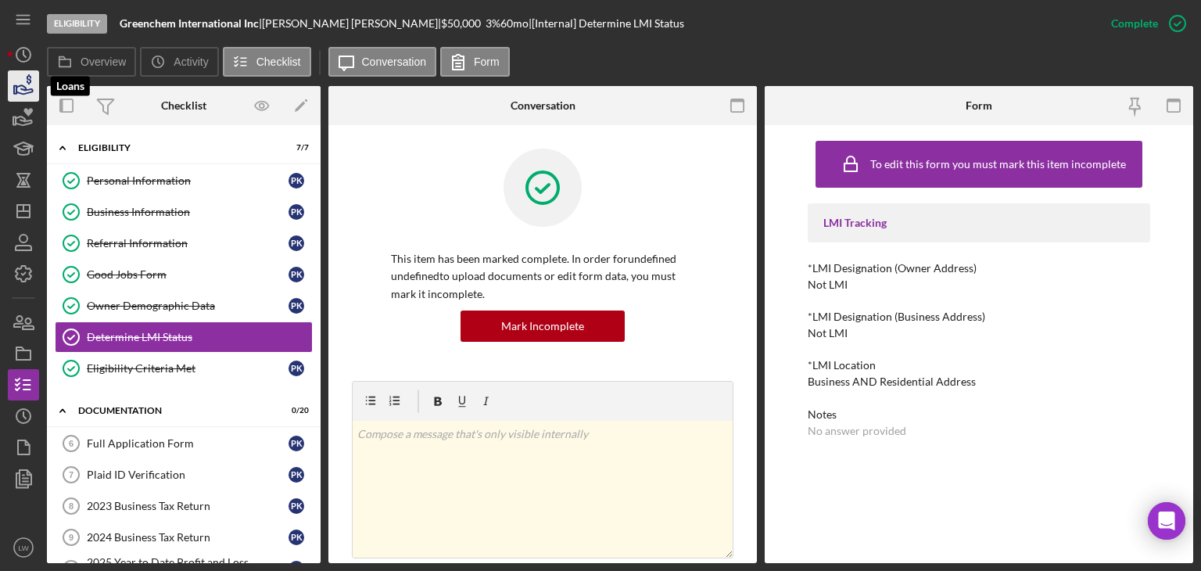
click at [23, 82] on icon "button" at bounding box center [23, 85] width 39 height 39
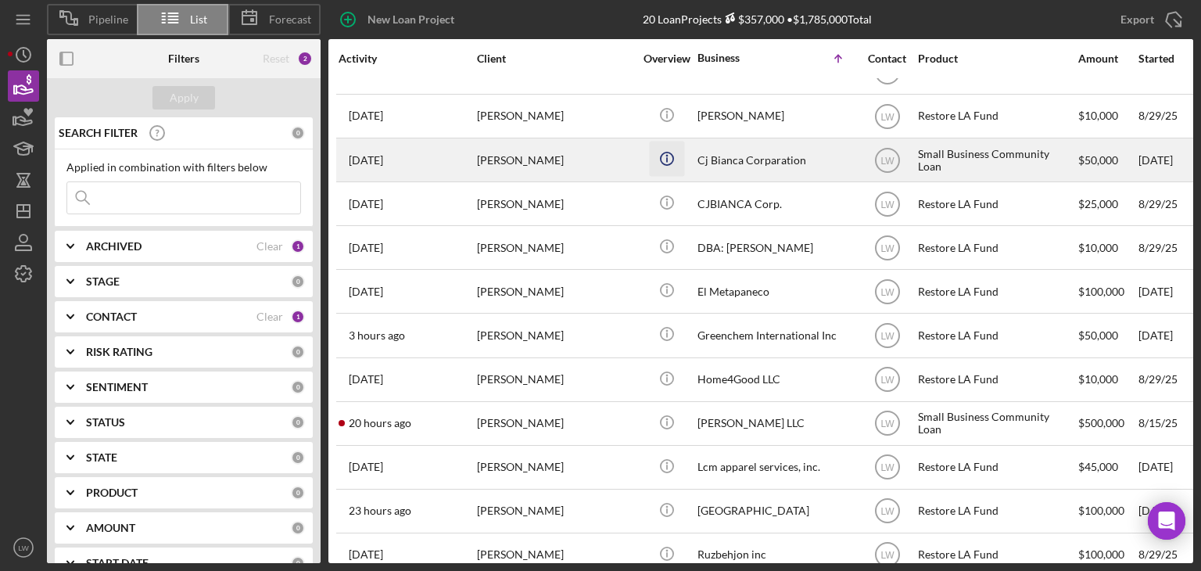
scroll to position [413, 0]
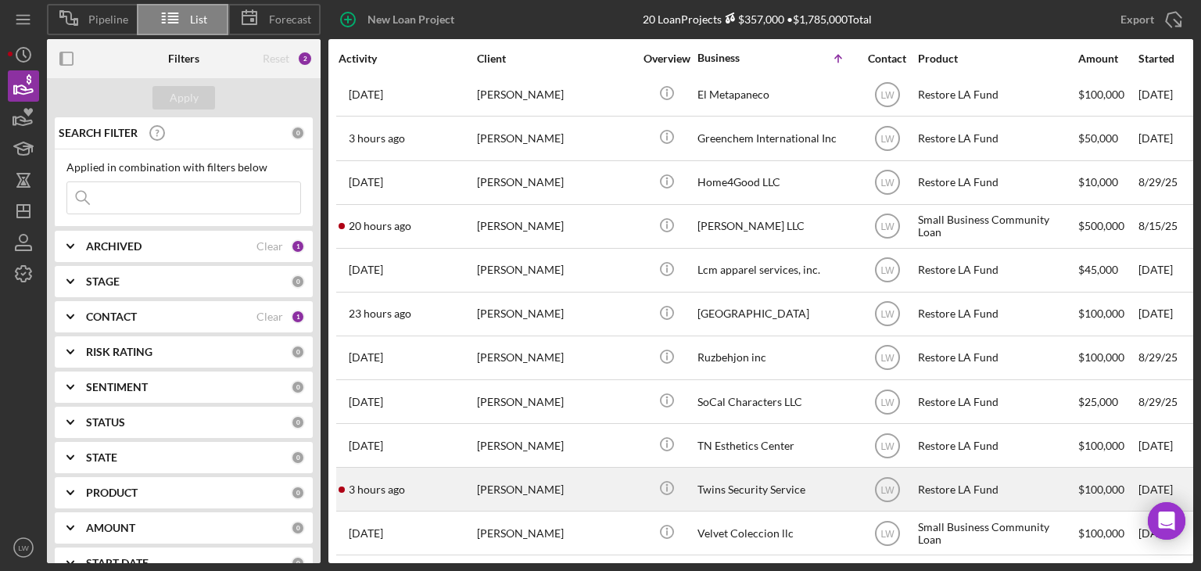
click at [545, 472] on div "[PERSON_NAME]" at bounding box center [555, 488] width 156 height 41
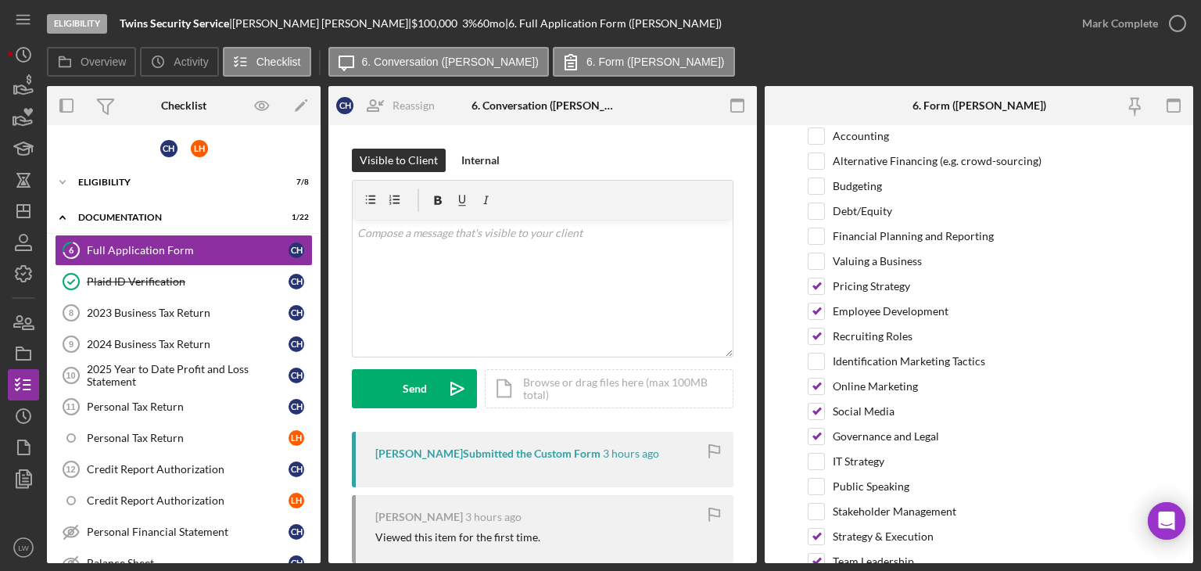
scroll to position [3245, 0]
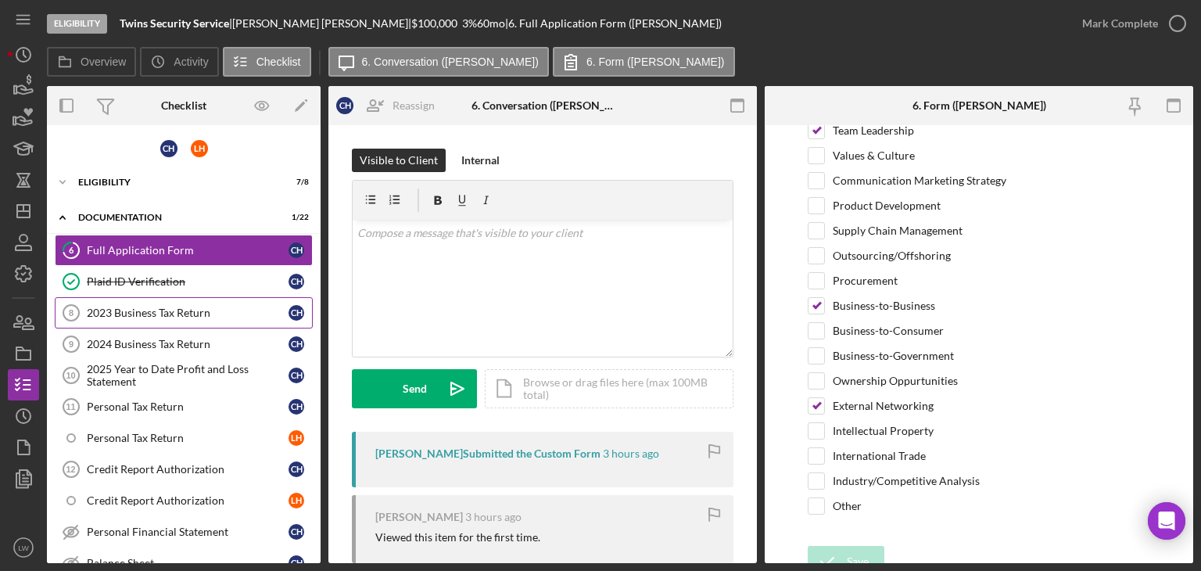
click at [104, 311] on div "2023 Business Tax Return" at bounding box center [188, 312] width 202 height 13
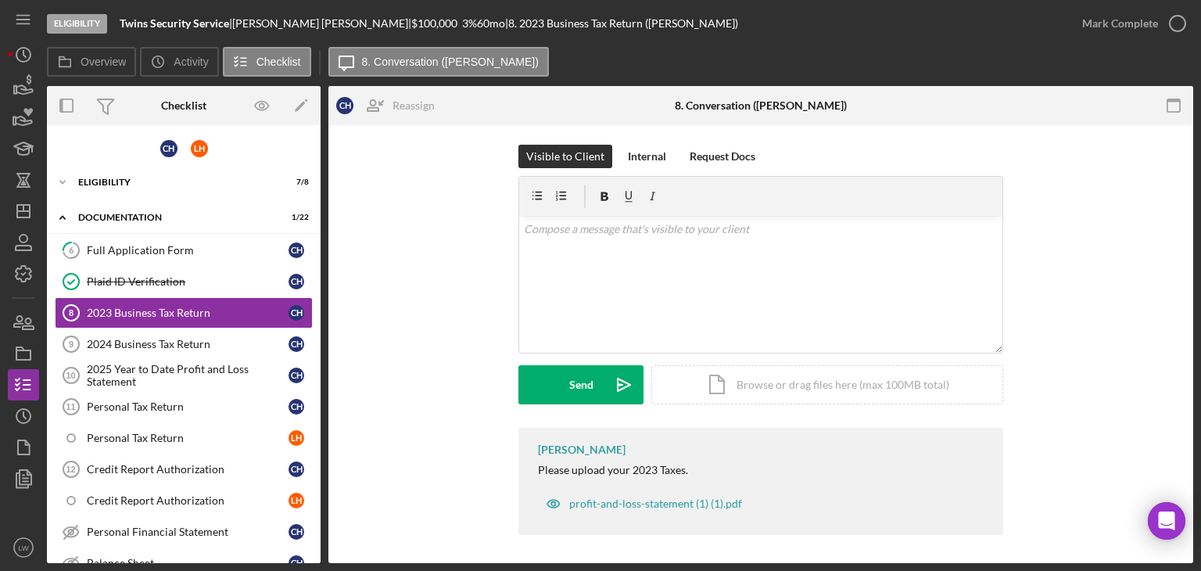
scroll to position [6, 0]
click at [212, 350] on link "2024 Business Tax Return 9 2024 Business Tax Return C H" at bounding box center [184, 343] width 258 height 31
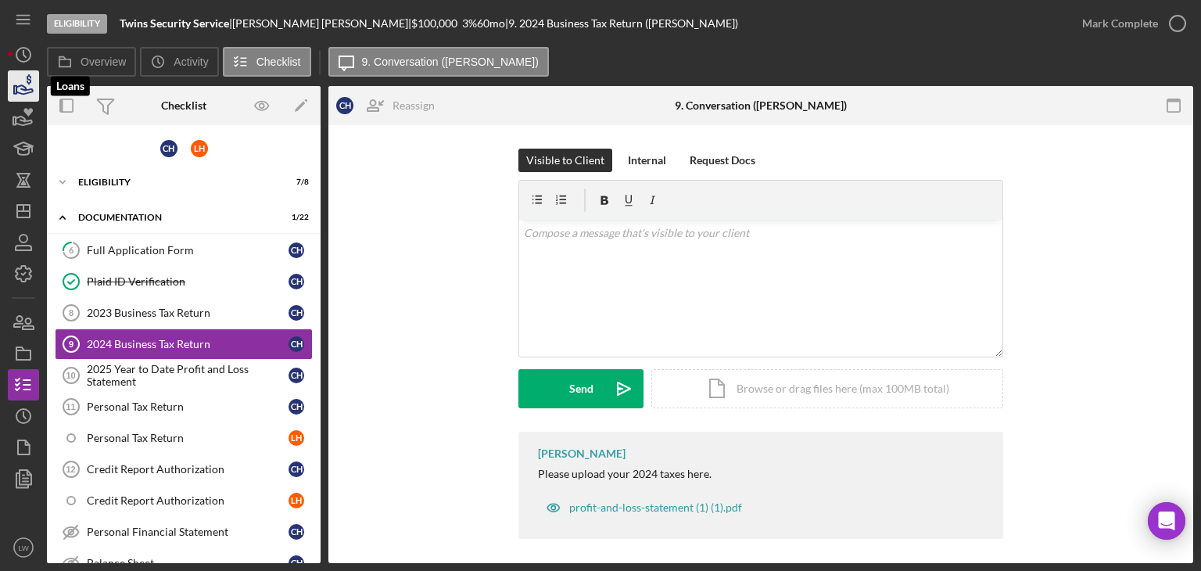
click at [20, 82] on icon "button" at bounding box center [23, 85] width 39 height 39
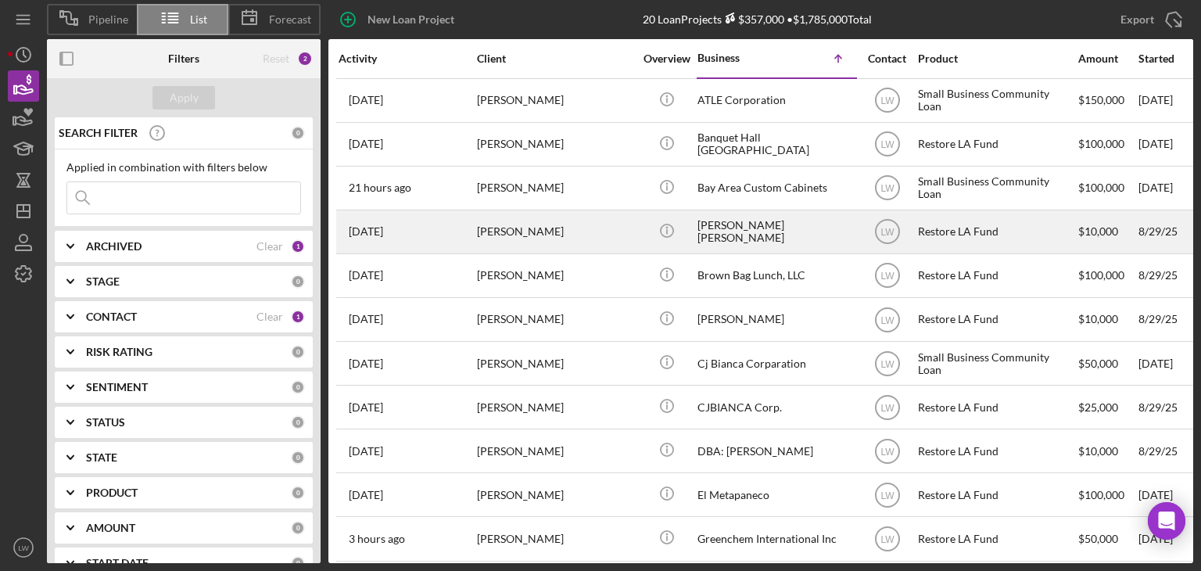
scroll to position [413, 0]
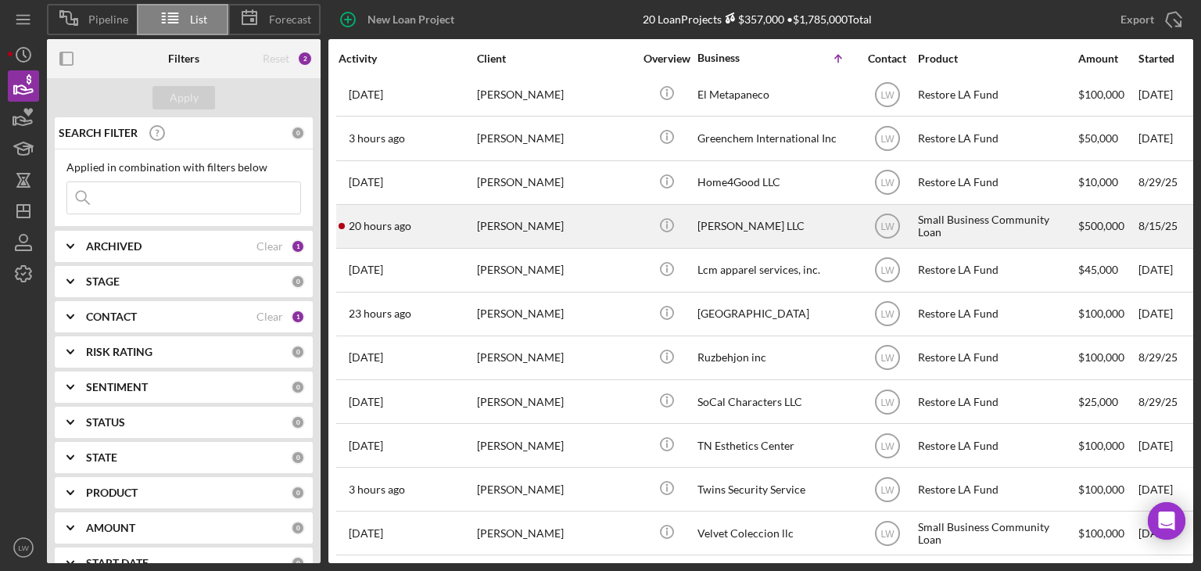
click at [561, 220] on div "[PERSON_NAME]" at bounding box center [555, 226] width 156 height 41
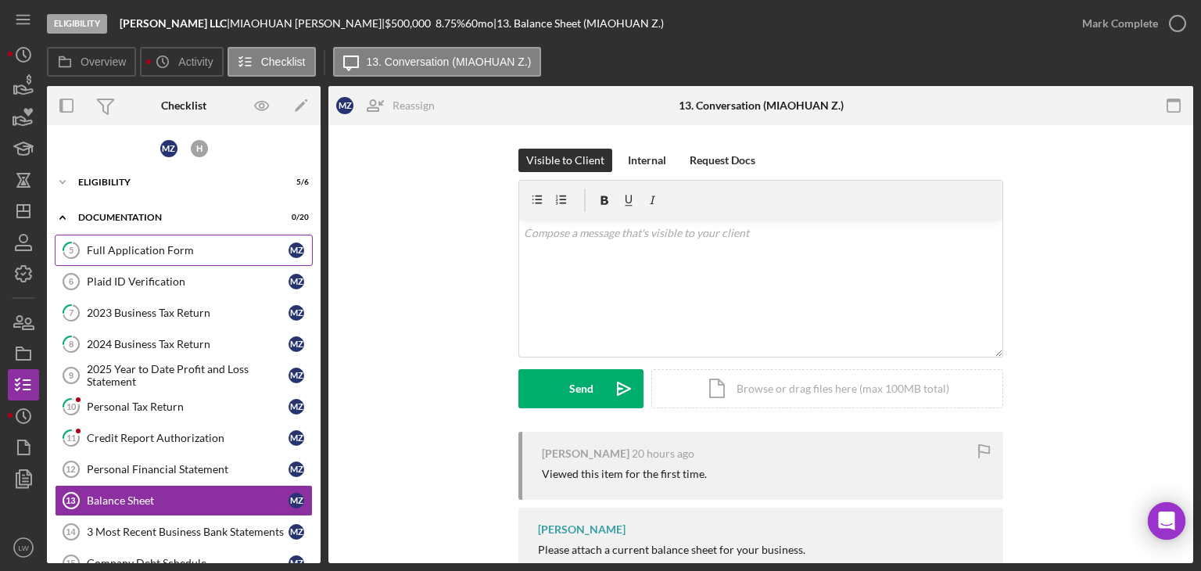
click at [168, 246] on div "Full Application Form" at bounding box center [188, 250] width 202 height 13
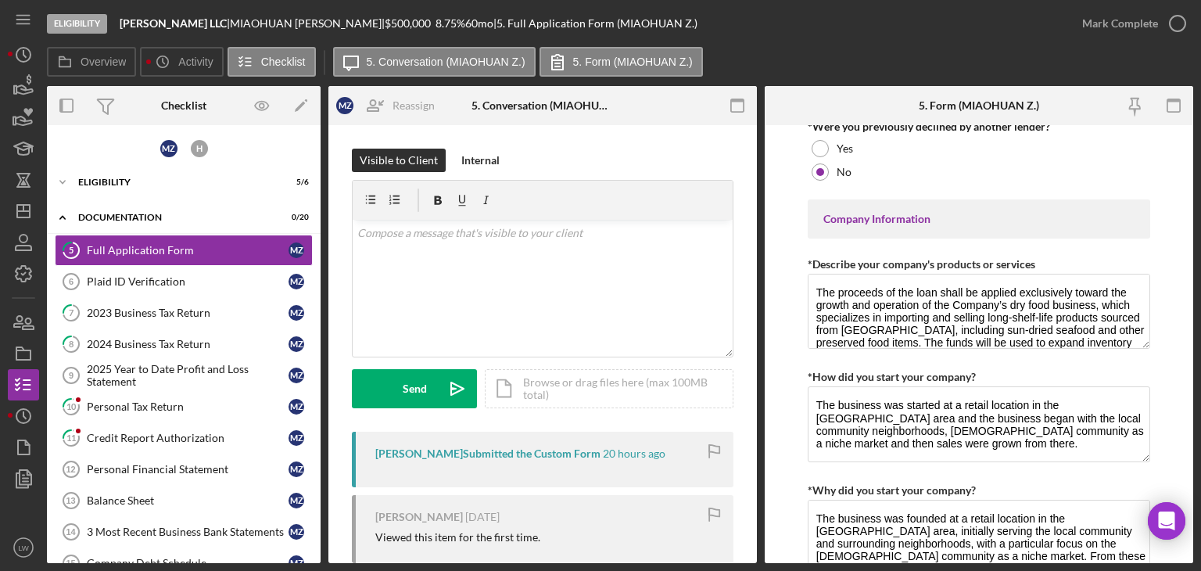
scroll to position [61, 0]
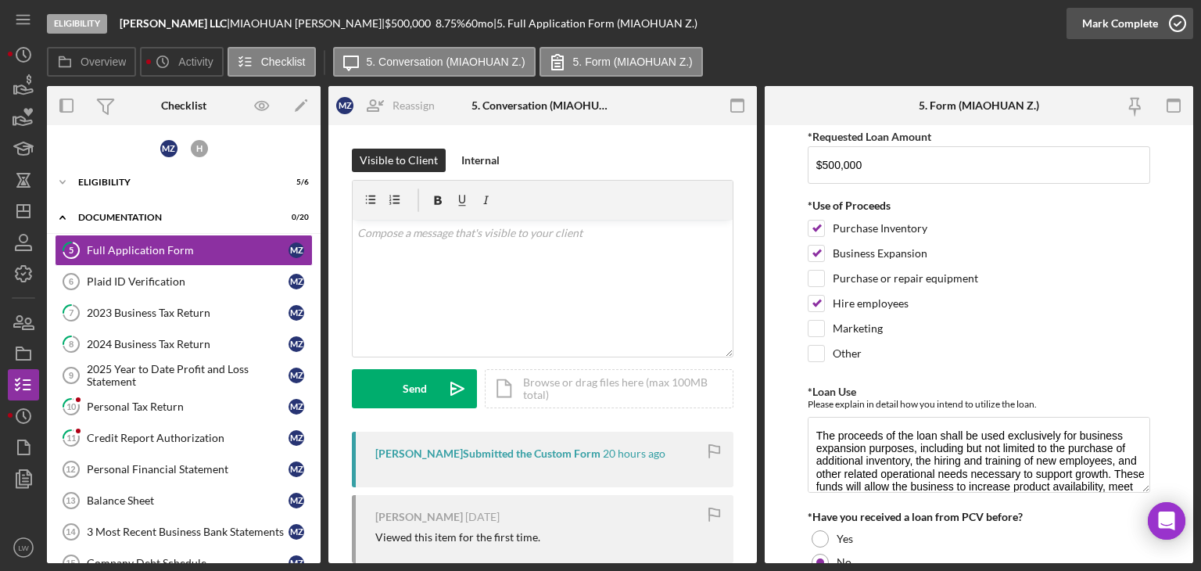
click at [1105, 18] on div "Mark Complete" at bounding box center [1120, 23] width 76 height 31
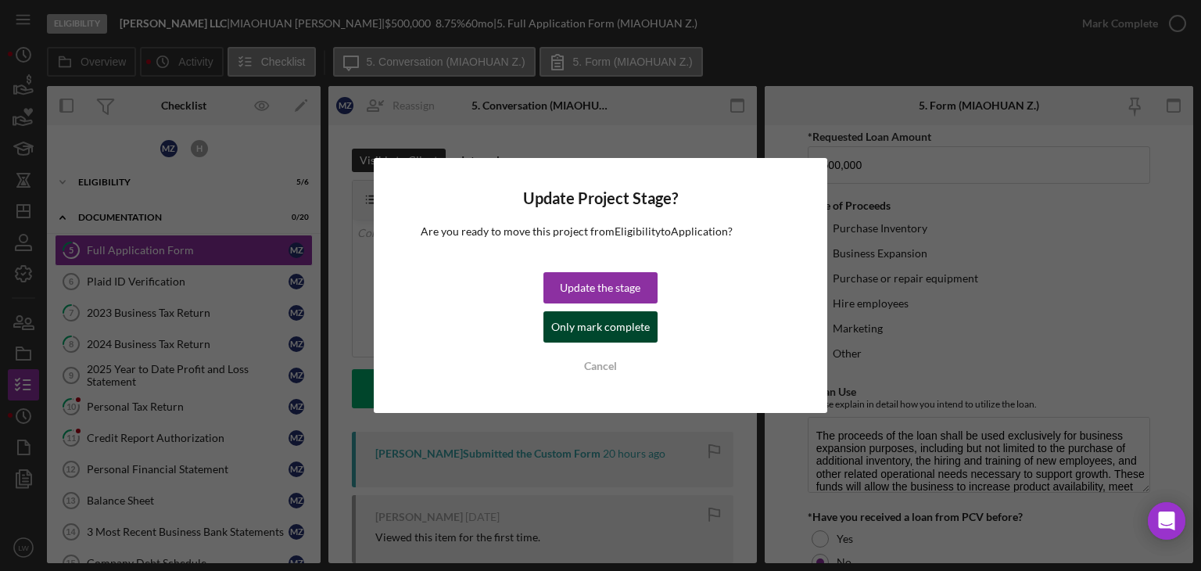
click at [578, 328] on div "Only mark complete" at bounding box center [600, 326] width 98 height 31
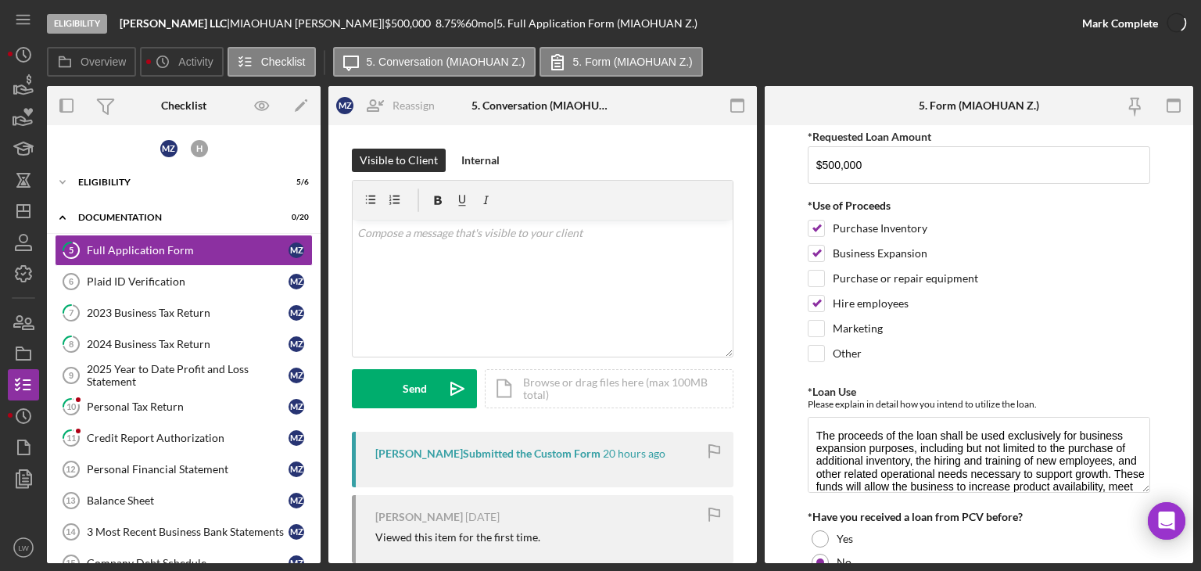
scroll to position [124, 0]
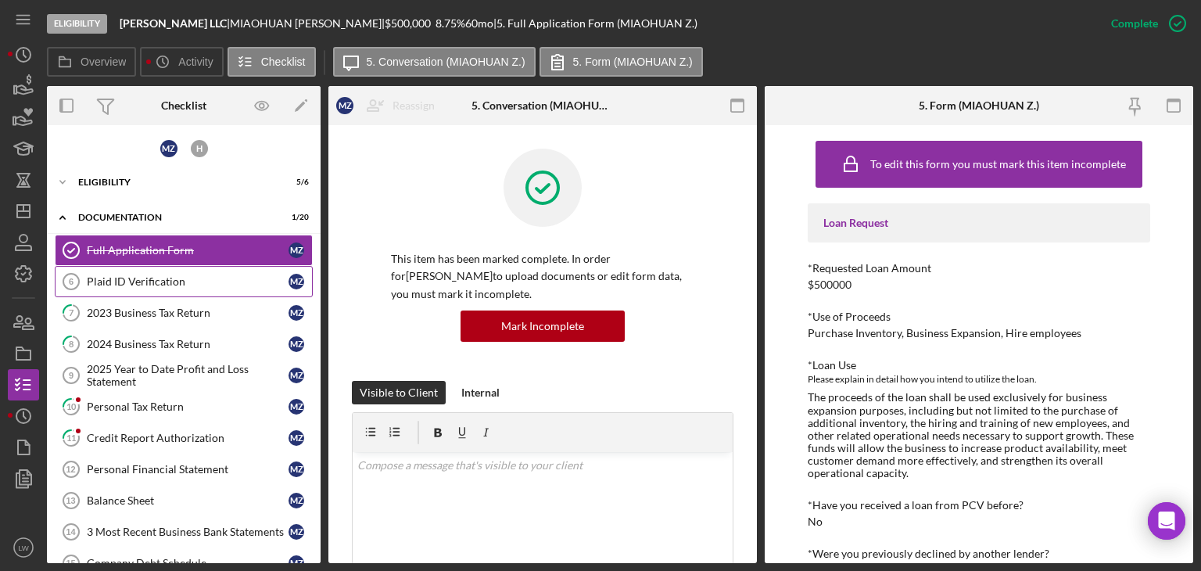
click at [134, 278] on div "Plaid ID Verification" at bounding box center [188, 281] width 202 height 13
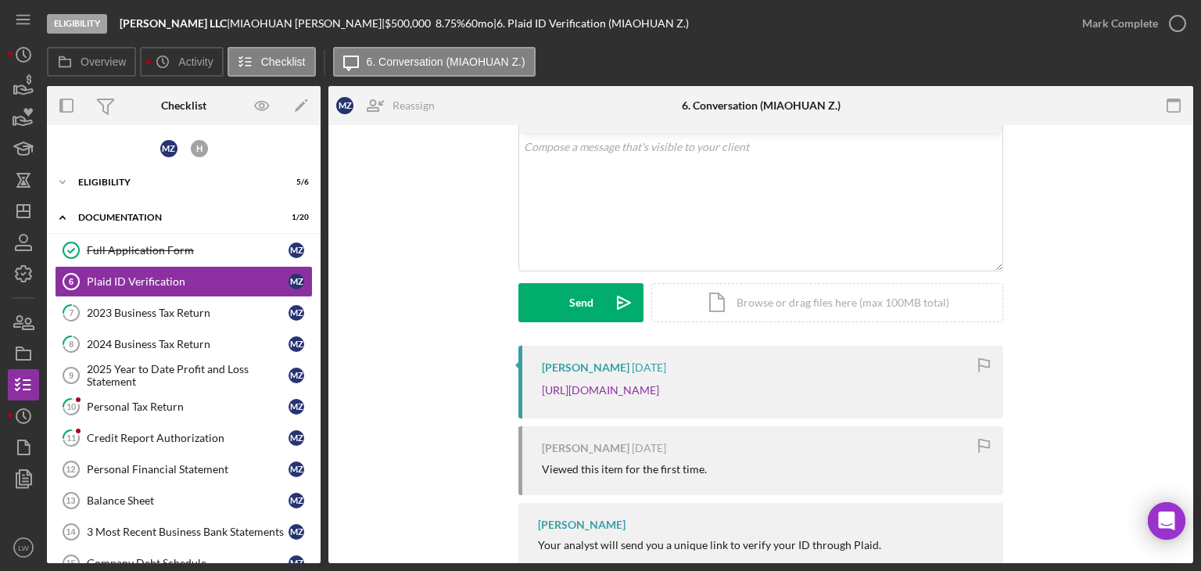
scroll to position [152, 0]
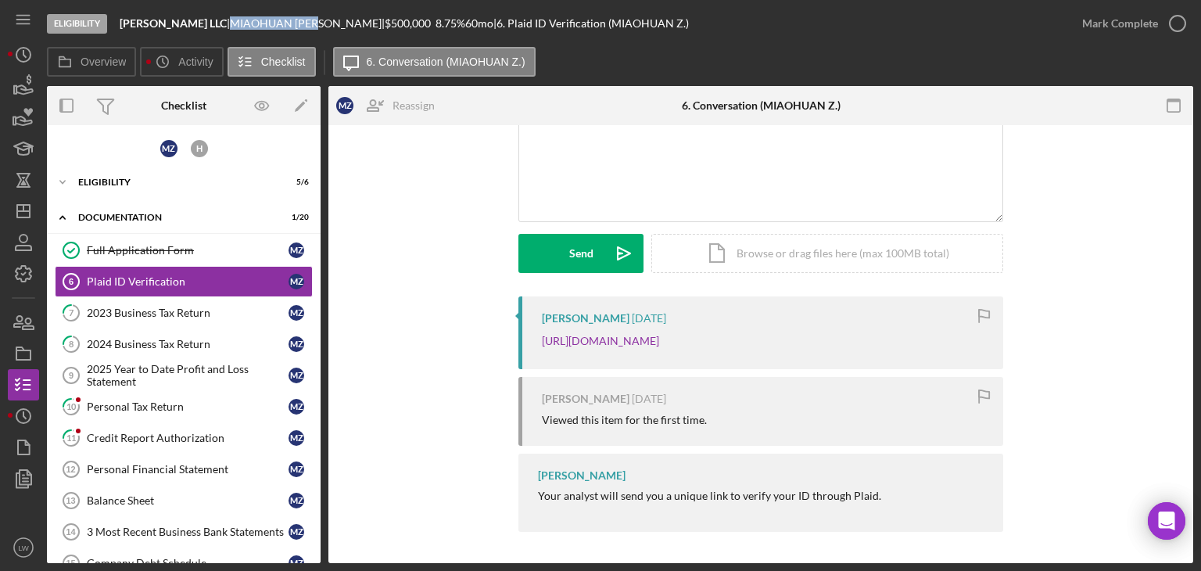
drag, startPoint x: 306, startPoint y: 22, endPoint x: 219, endPoint y: 22, distance: 87.6
click at [230, 22] on div "[PERSON_NAME] |" at bounding box center [307, 23] width 155 height 13
copy div "[PERSON_NAME]"
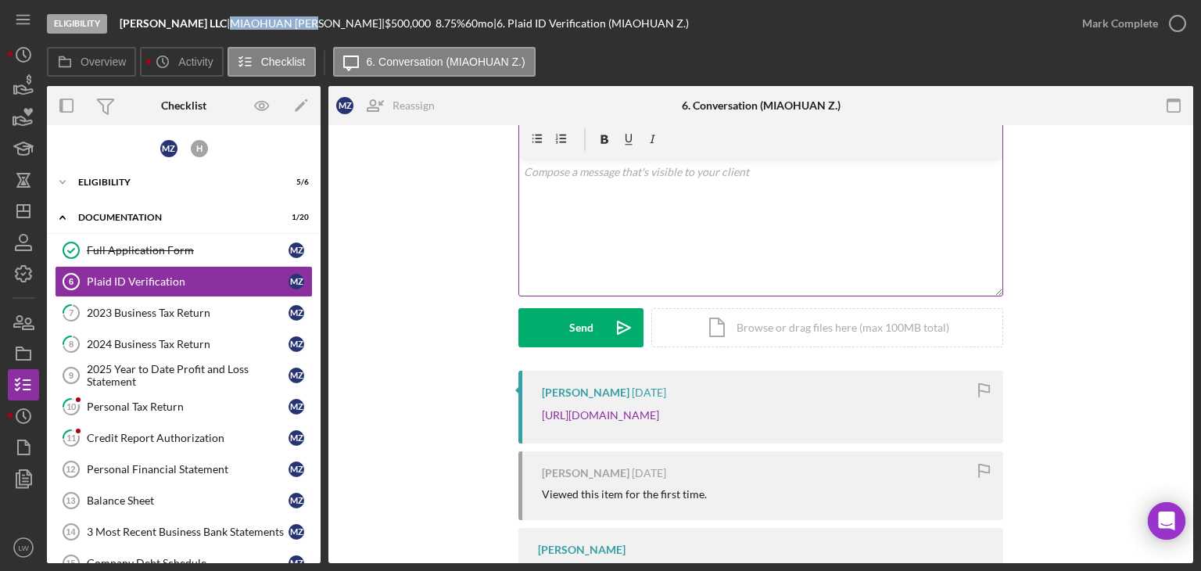
scroll to position [0, 0]
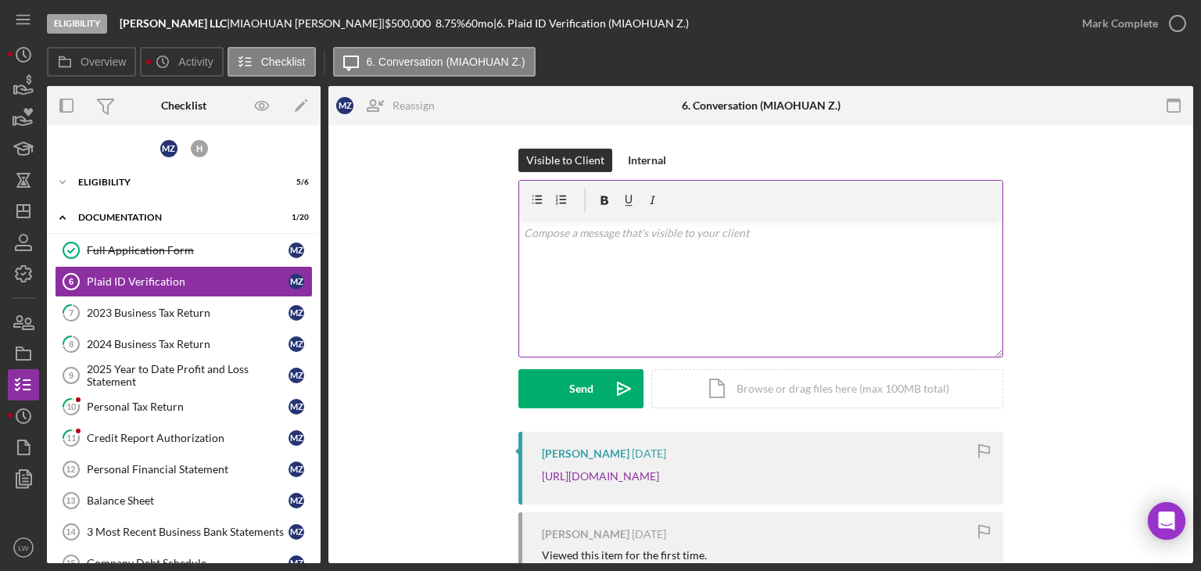
click at [661, 293] on div "v Color teal Color pink Remove color Add row above Add row below Add column bef…" at bounding box center [760, 288] width 483 height 137
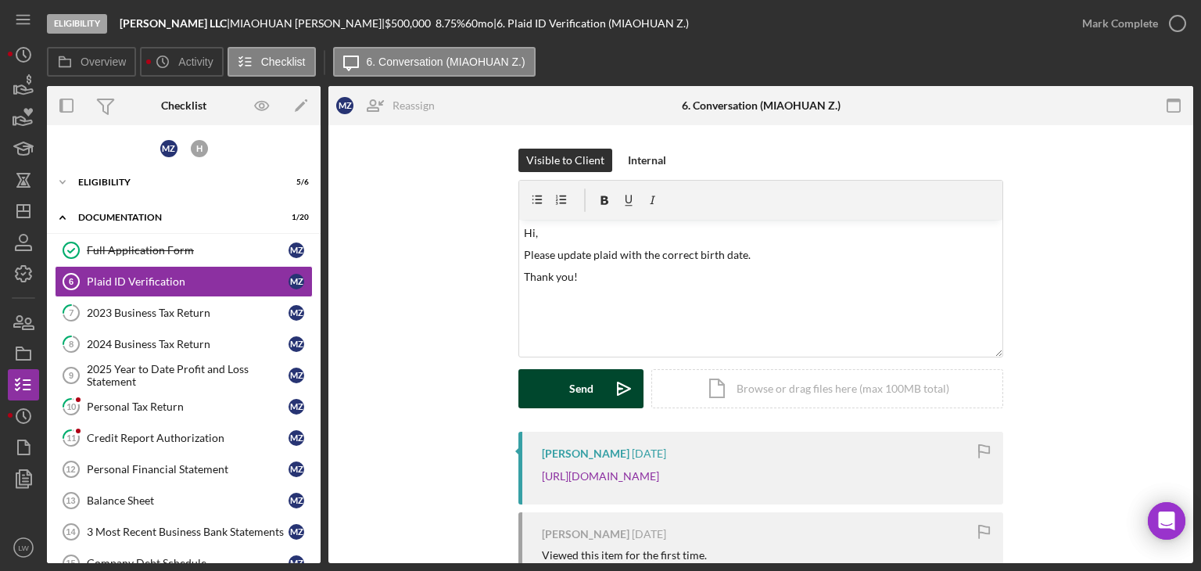
click at [553, 381] on button "Send Icon/icon-invite-send" at bounding box center [580, 388] width 125 height 39
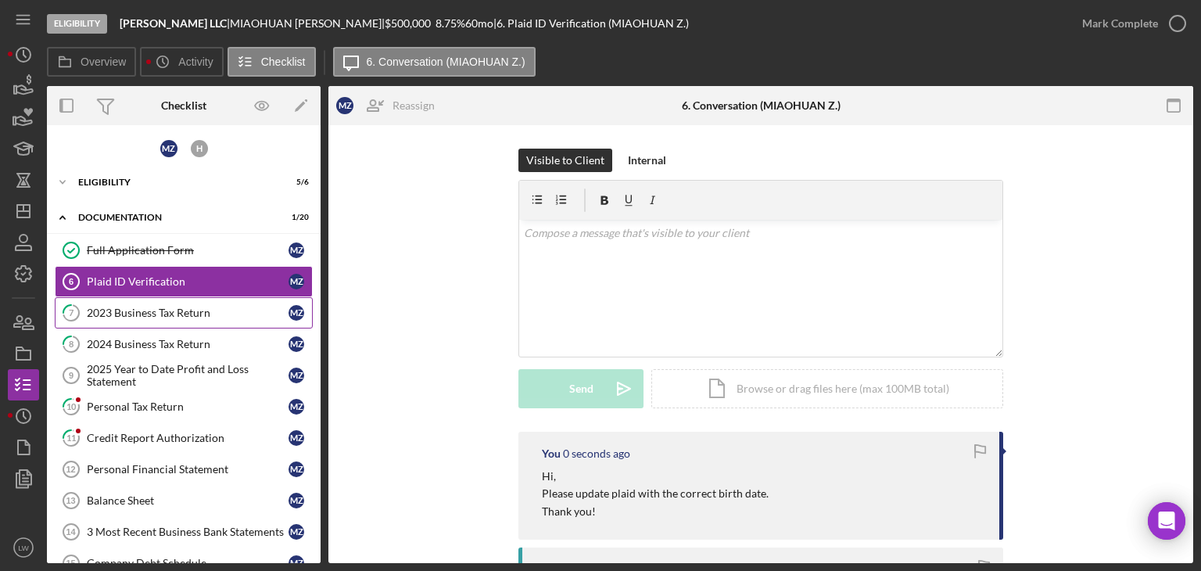
click at [194, 311] on div "2023 Business Tax Return" at bounding box center [188, 312] width 202 height 13
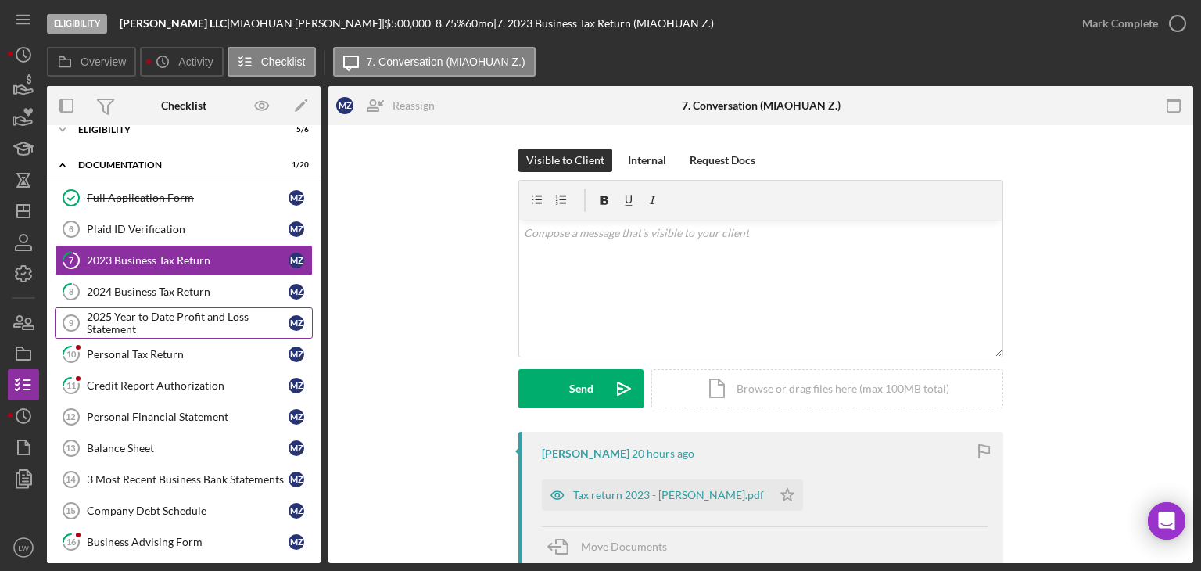
scroll to position [156, 0]
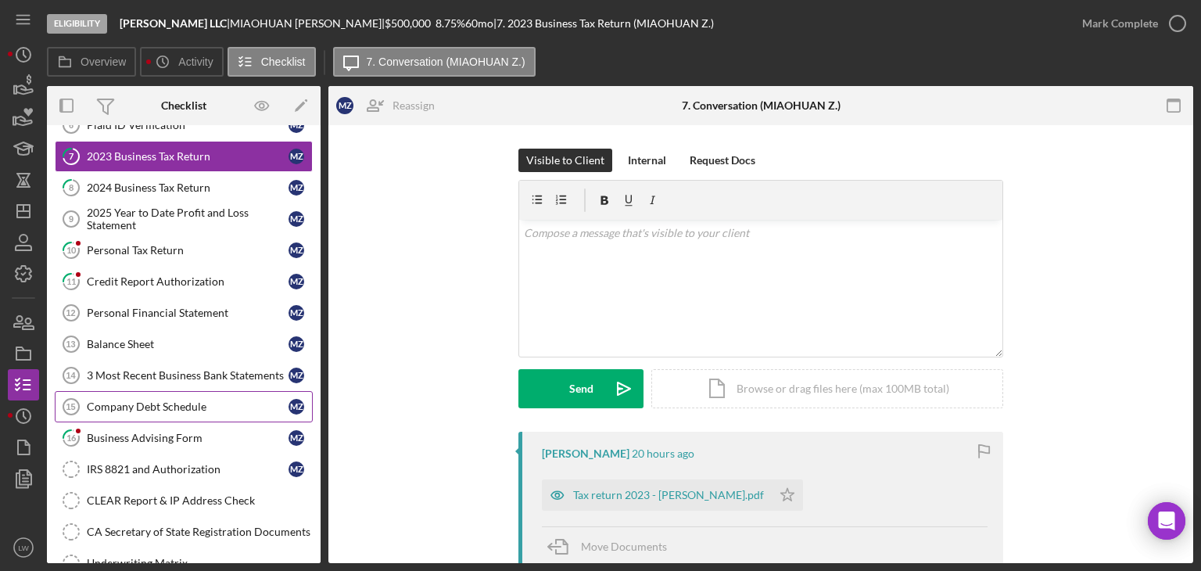
click at [195, 405] on div "Company Debt Schedule" at bounding box center [188, 406] width 202 height 13
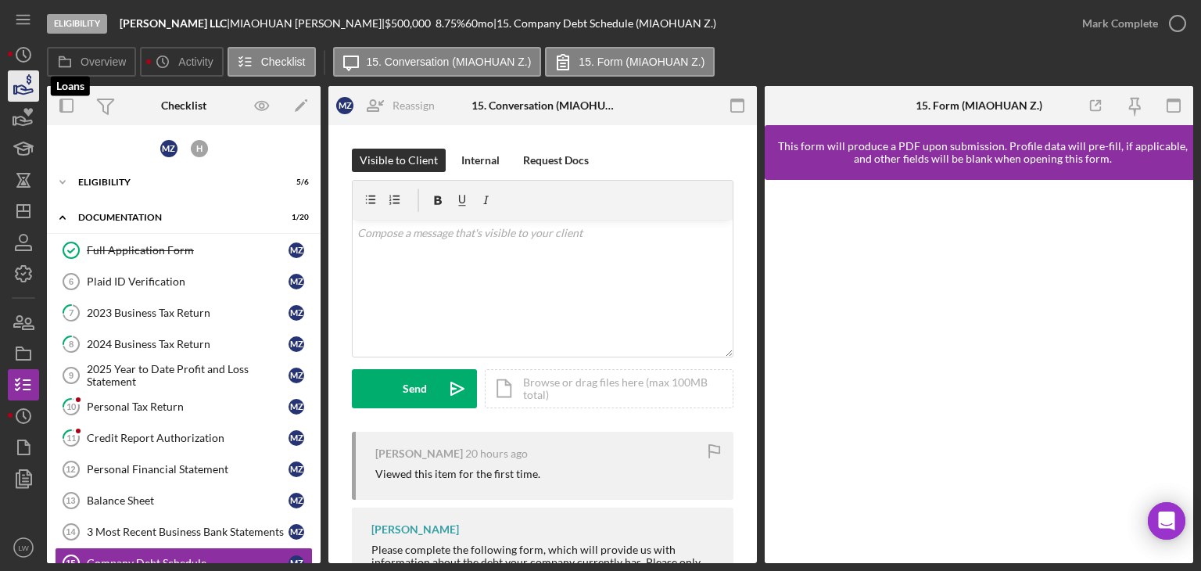
click at [23, 85] on icon "button" at bounding box center [23, 85] width 39 height 39
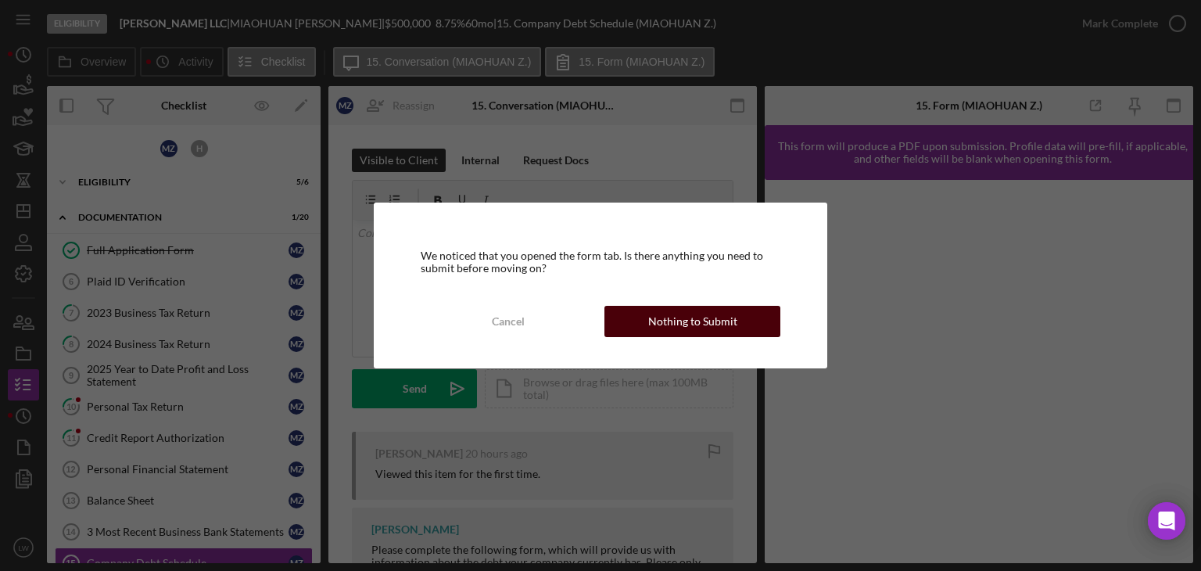
click at [728, 327] on div "Nothing to Submit" at bounding box center [692, 321] width 89 height 31
